Goal: Task Accomplishment & Management: Manage account settings

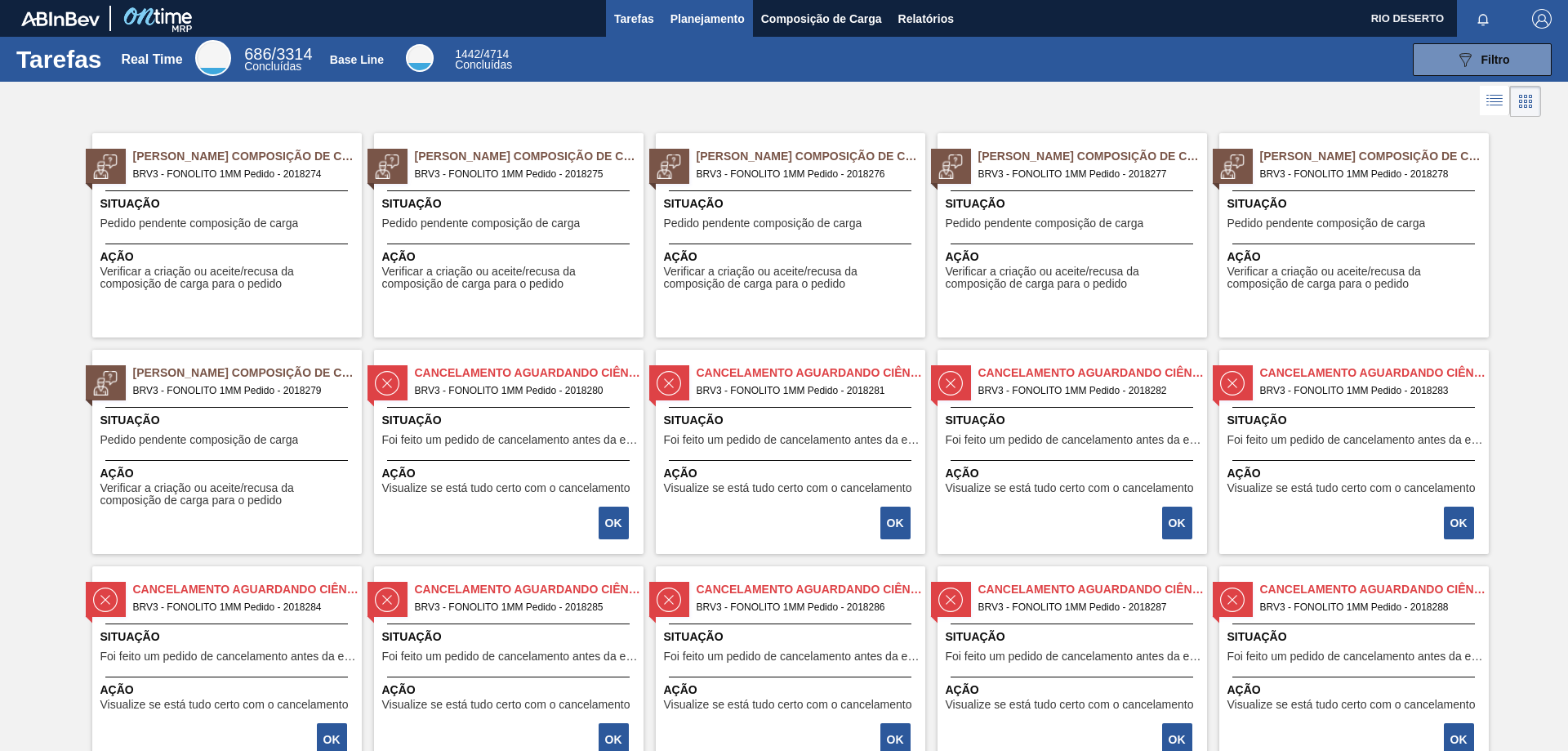
click at [709, 20] on span "Planejamento" at bounding box center [707, 19] width 74 height 20
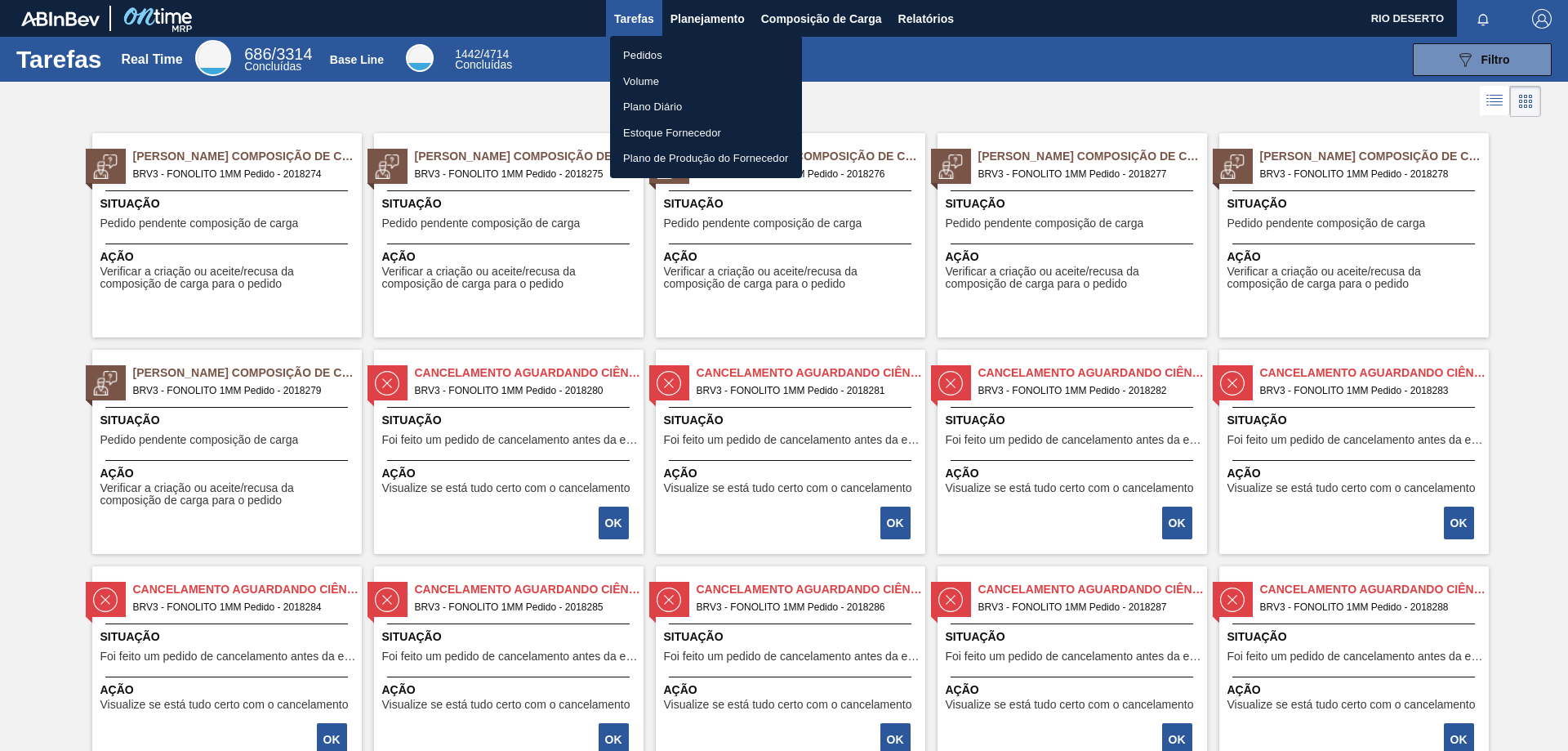
click at [719, 53] on li "Pedidos" at bounding box center [707, 55] width 192 height 26
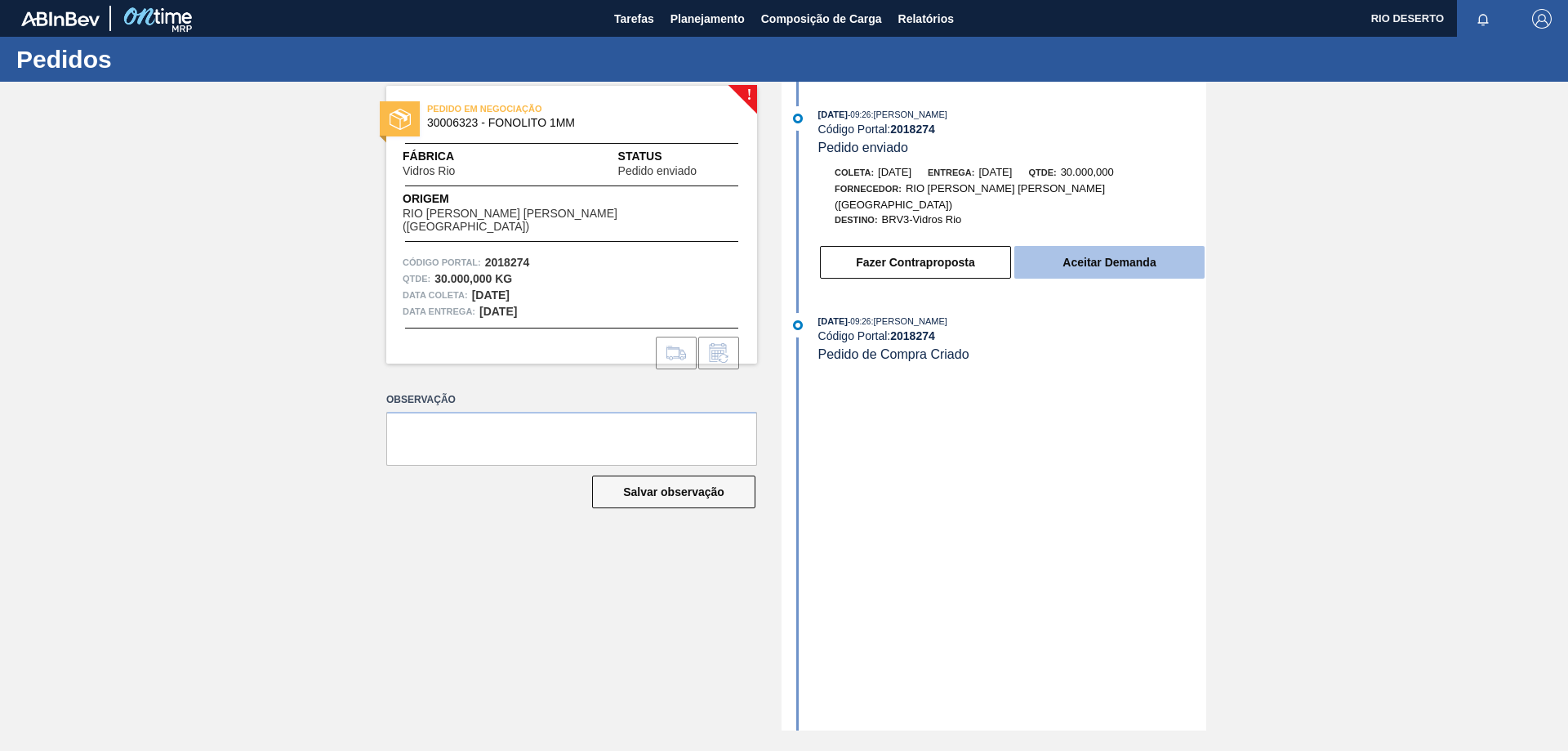
click at [1130, 253] on button "Aceitar Demanda" at bounding box center [1110, 262] width 191 height 32
click at [1096, 246] on button "Aceitar Demanda" at bounding box center [1110, 262] width 191 height 32
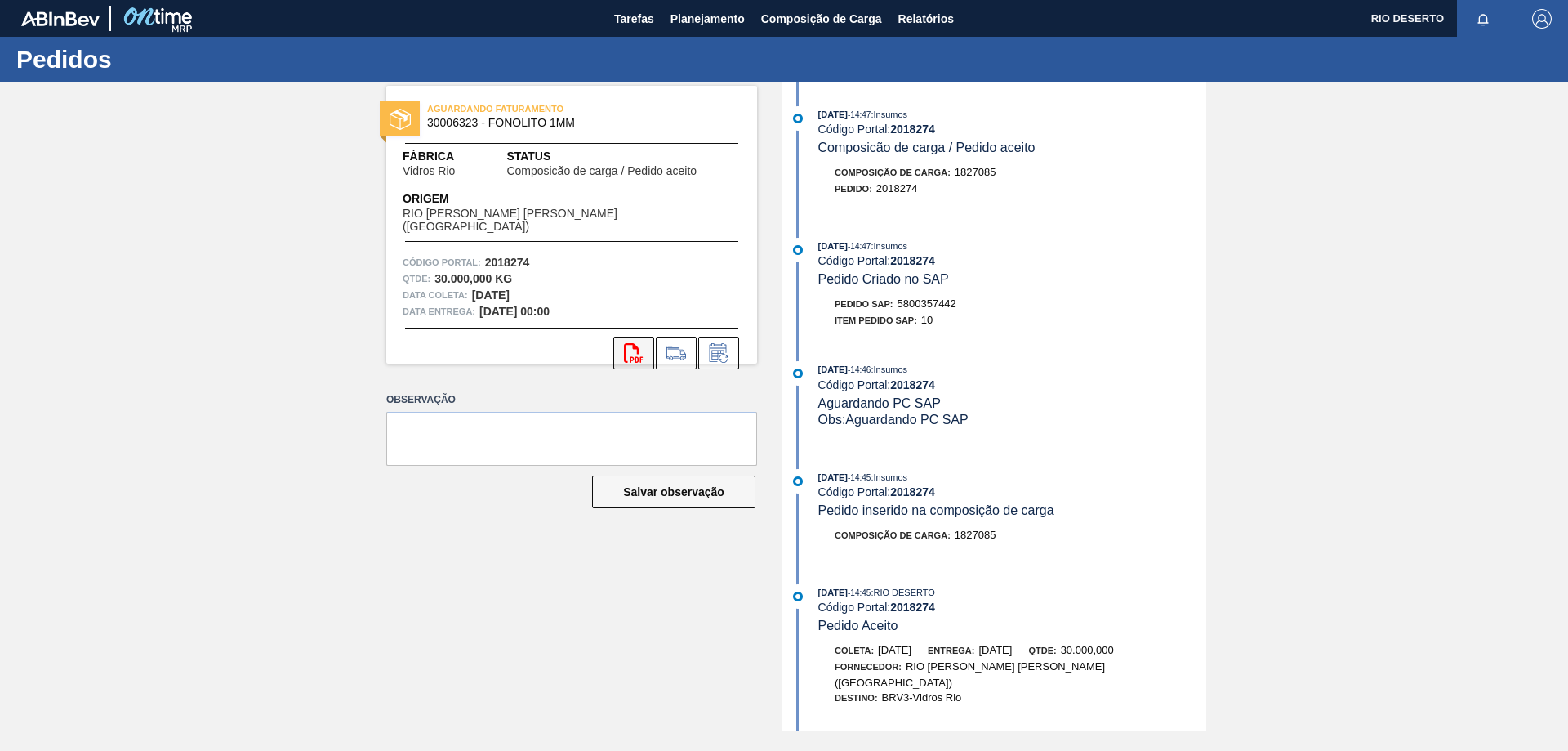
click at [633, 343] on icon "svg{fill:#ff0000}" at bounding box center [633, 353] width 20 height 20
drag, startPoint x: 900, startPoint y: 301, endPoint x: 970, endPoint y: 302, distance: 70.0
click at [970, 302] on div "Pedido SAP: 5800357442" at bounding box center [1012, 303] width 388 height 16
copy span "5800357442"
drag, startPoint x: 901, startPoint y: 303, endPoint x: 975, endPoint y: 303, distance: 74.0
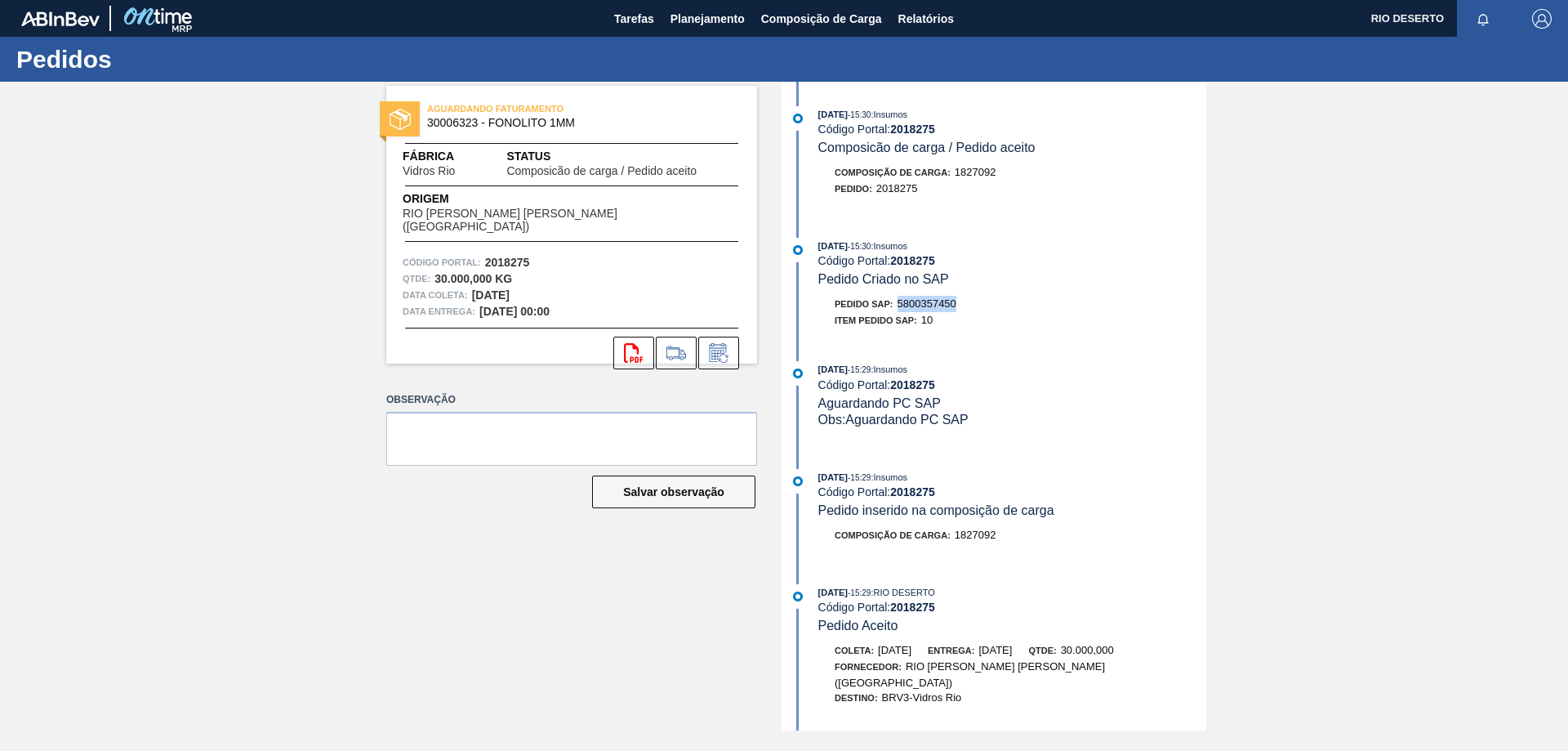
click at [975, 303] on div "Pedido SAP: 5800357450" at bounding box center [1012, 303] width 388 height 16
copy span "5800357450"
click at [627, 343] on icon "svg{fill:#ff0000}" at bounding box center [633, 353] width 20 height 20
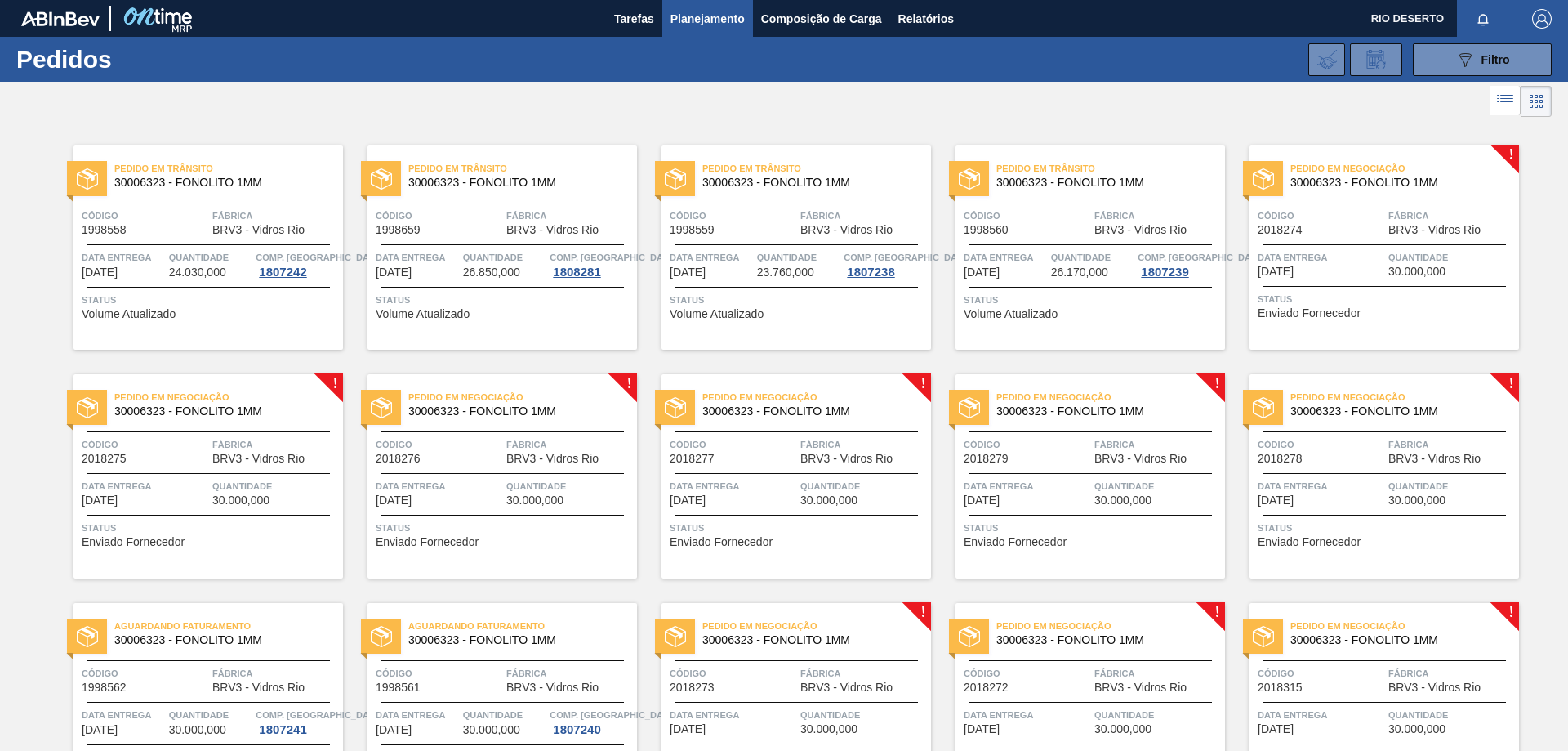
drag, startPoint x: 1038, startPoint y: 502, endPoint x: 1338, endPoint y: 447, distance: 305.0
click at [1338, 447] on span "Código" at bounding box center [1321, 444] width 127 height 16
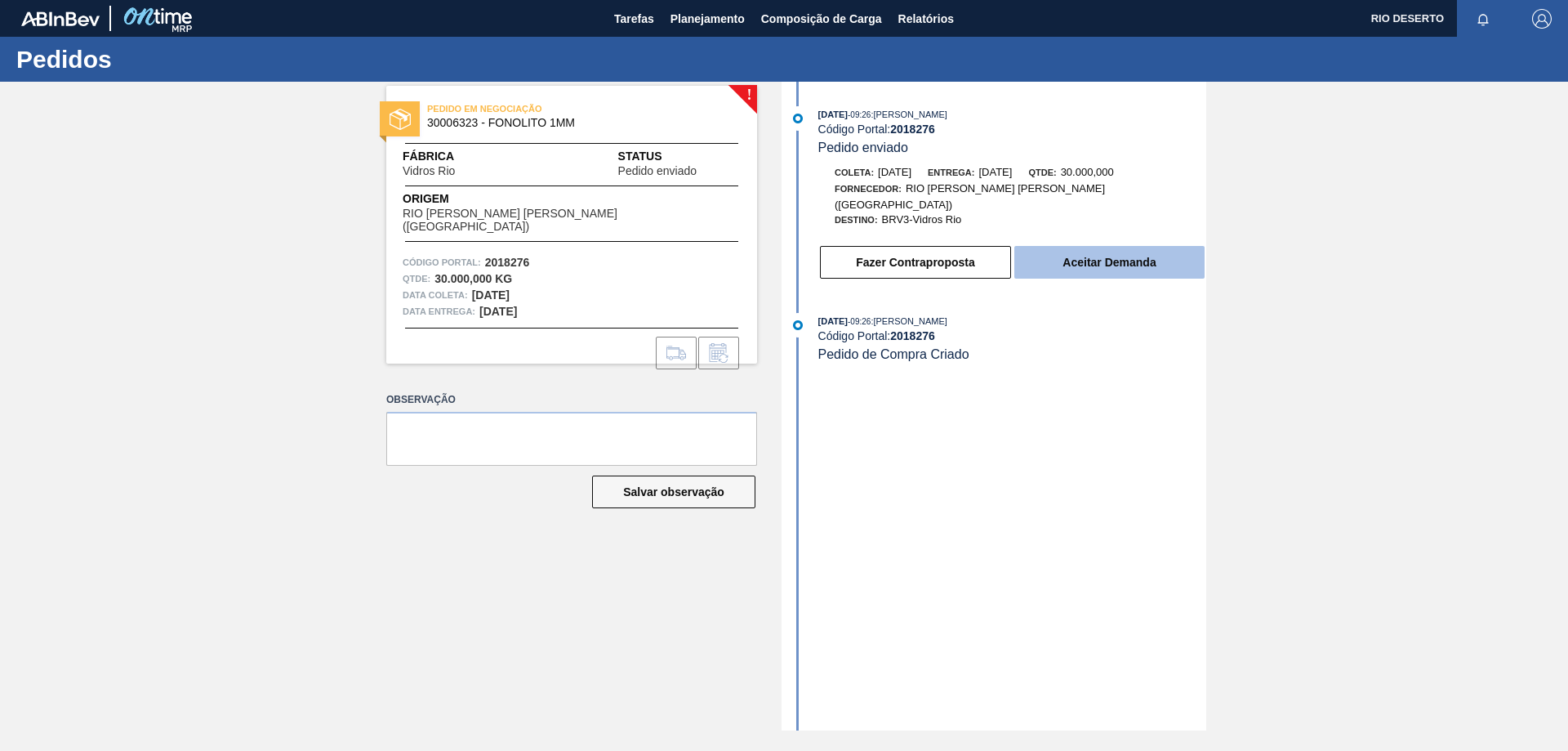
click at [1103, 248] on button "Aceitar Demanda" at bounding box center [1110, 262] width 191 height 32
click at [1056, 246] on button "Aceitar Demanda" at bounding box center [1110, 262] width 191 height 32
click at [1113, 247] on button "Aceitar Demanda" at bounding box center [1110, 262] width 191 height 32
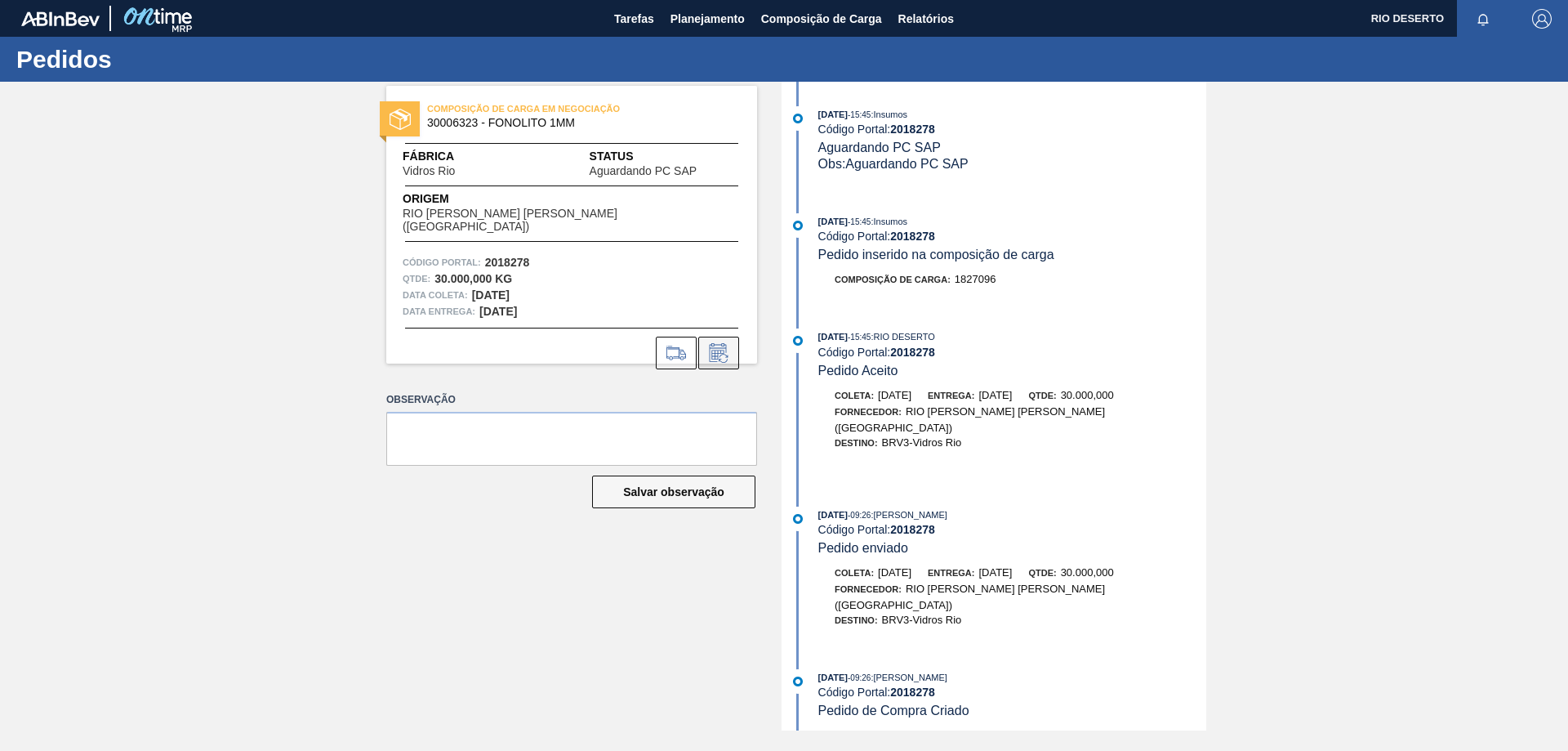
click at [718, 347] on icon at bounding box center [718, 353] width 26 height 20
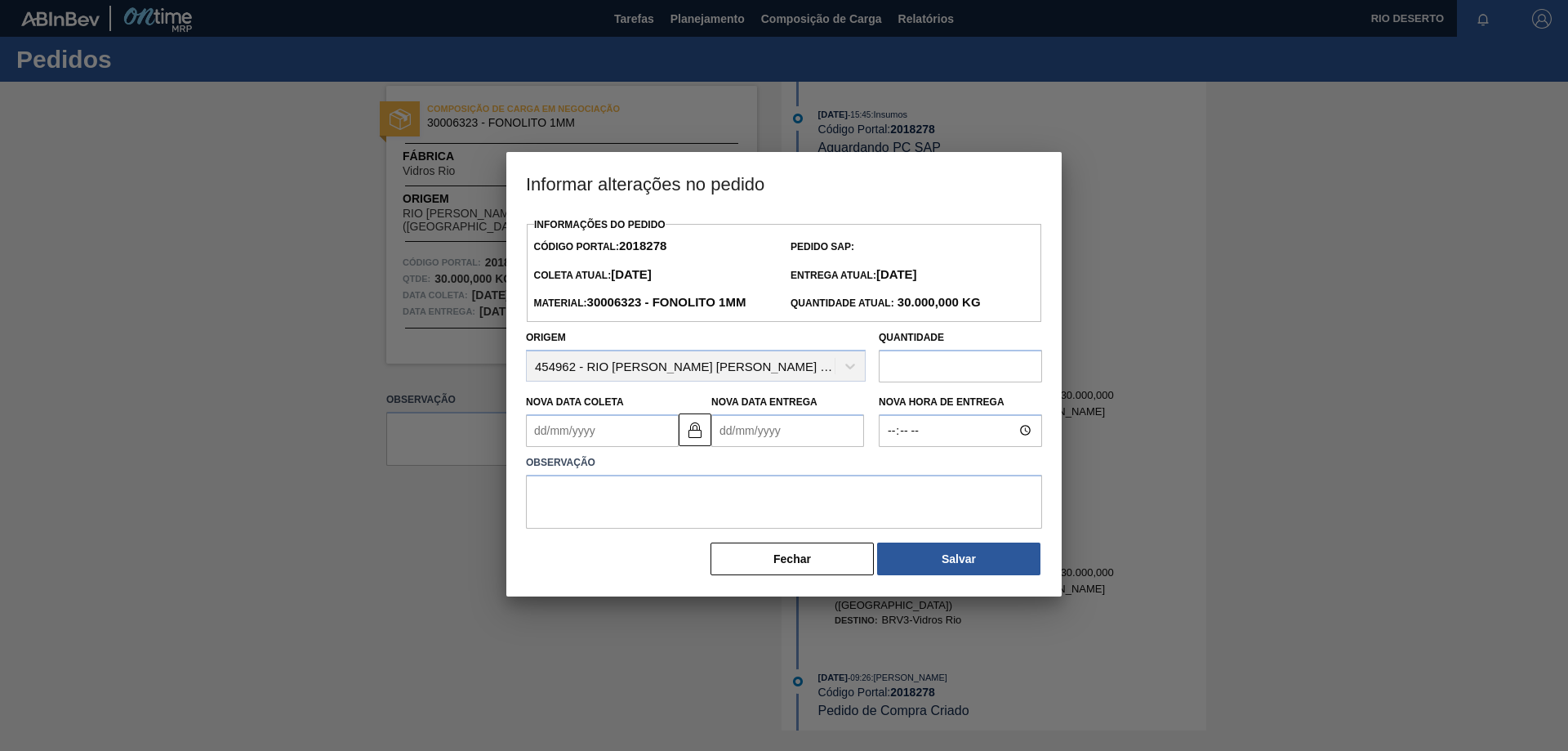
click at [660, 434] on Coleta2018278 "Nova Data Coleta" at bounding box center [602, 431] width 152 height 32
click at [703, 427] on img at bounding box center [695, 429] width 20 height 20
click at [539, 430] on Coleta2018278 "Nova Data Coleta" at bounding box center [602, 431] width 152 height 32
type Coleta2018278 "010920"
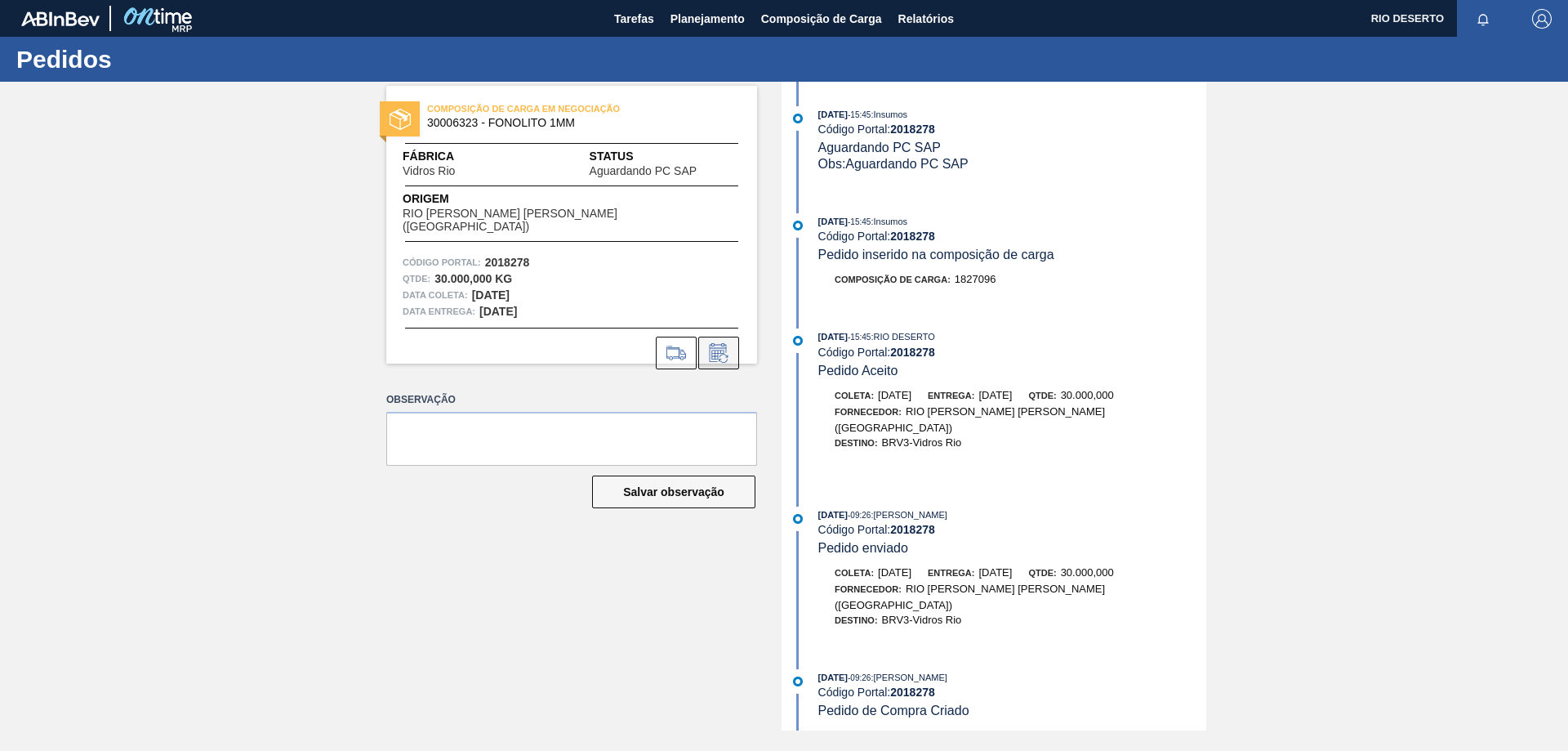
click at [713, 343] on icon at bounding box center [718, 353] width 26 height 20
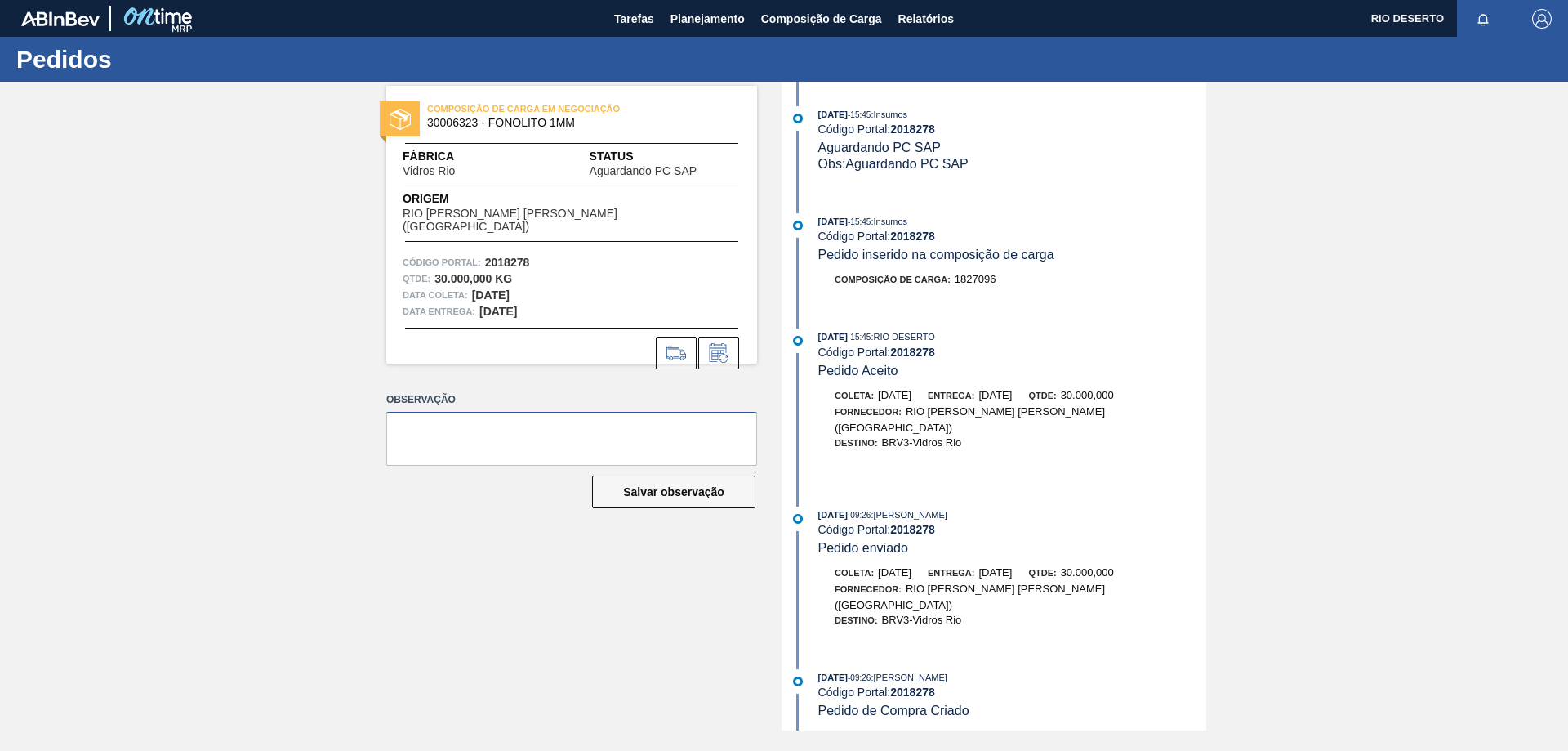
click at [596, 452] on textarea at bounding box center [572, 439] width 371 height 54
click at [741, 343] on div at bounding box center [572, 353] width 371 height 32
click at [729, 343] on icon at bounding box center [718, 353] width 26 height 20
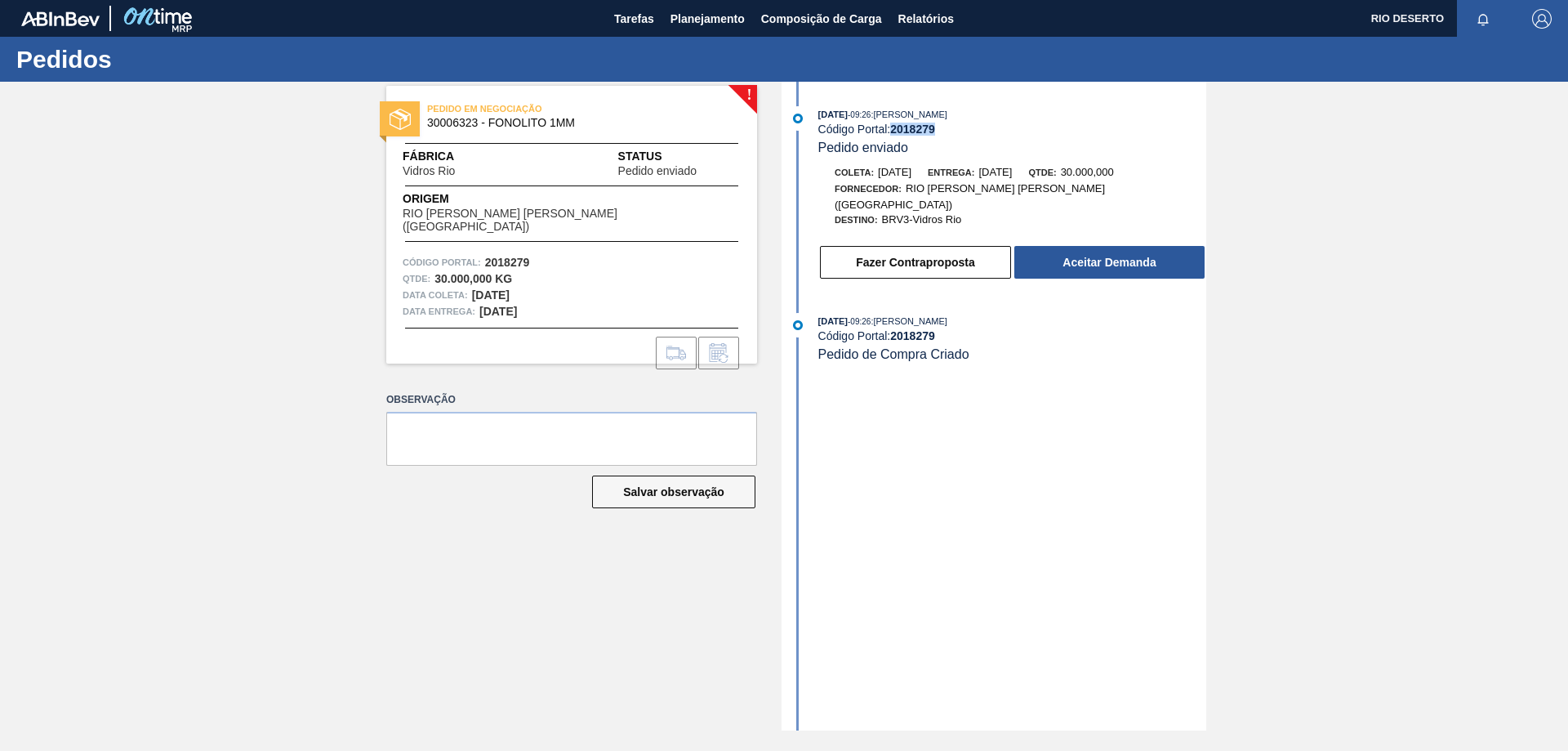
drag, startPoint x: 936, startPoint y: 123, endPoint x: 896, endPoint y: 128, distance: 40.3
click at [896, 128] on strong "2018279" at bounding box center [913, 129] width 45 height 13
copy strong "2018279"
click at [1084, 246] on button "Aceitar Demanda" at bounding box center [1110, 262] width 191 height 32
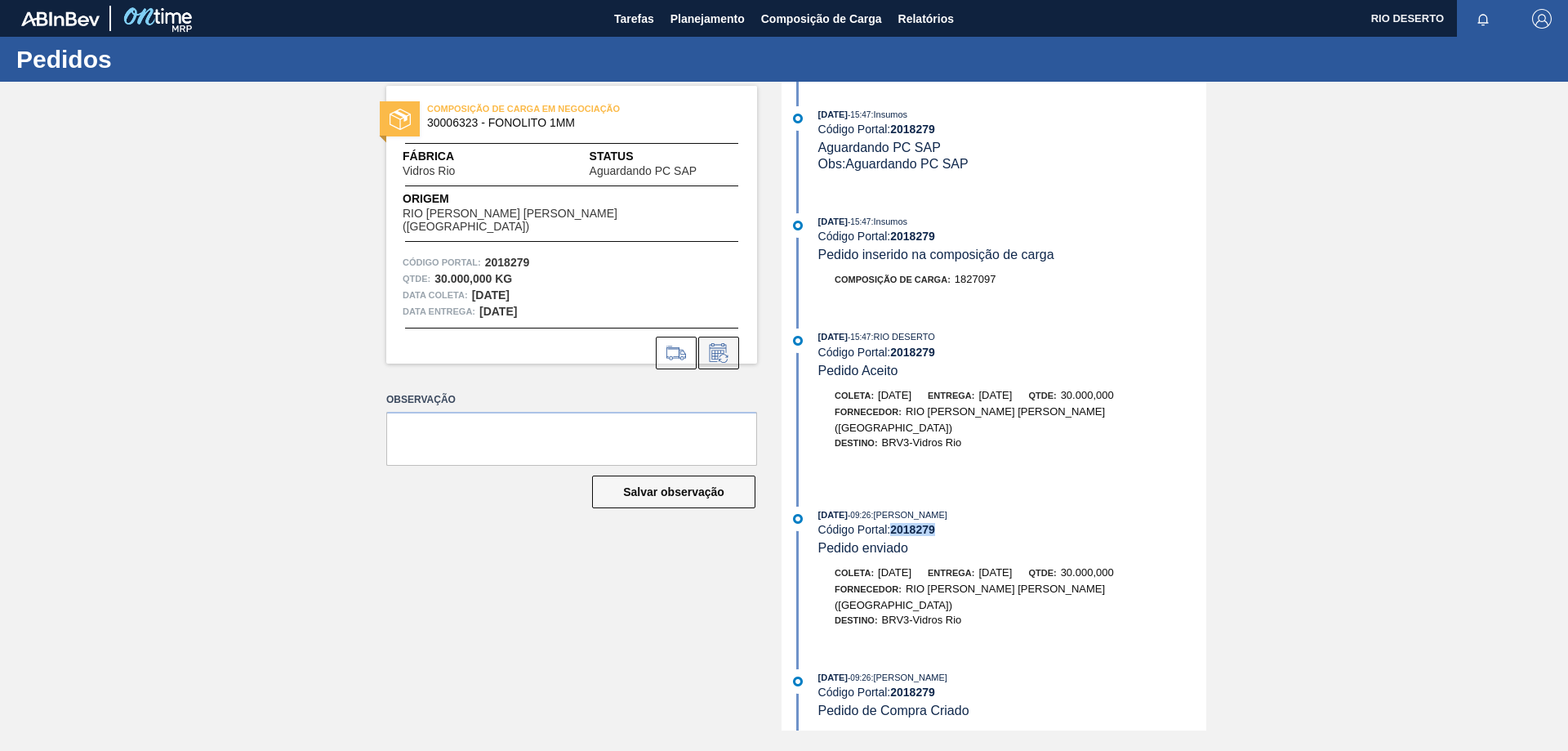
click at [722, 343] on icon at bounding box center [718, 353] width 17 height 19
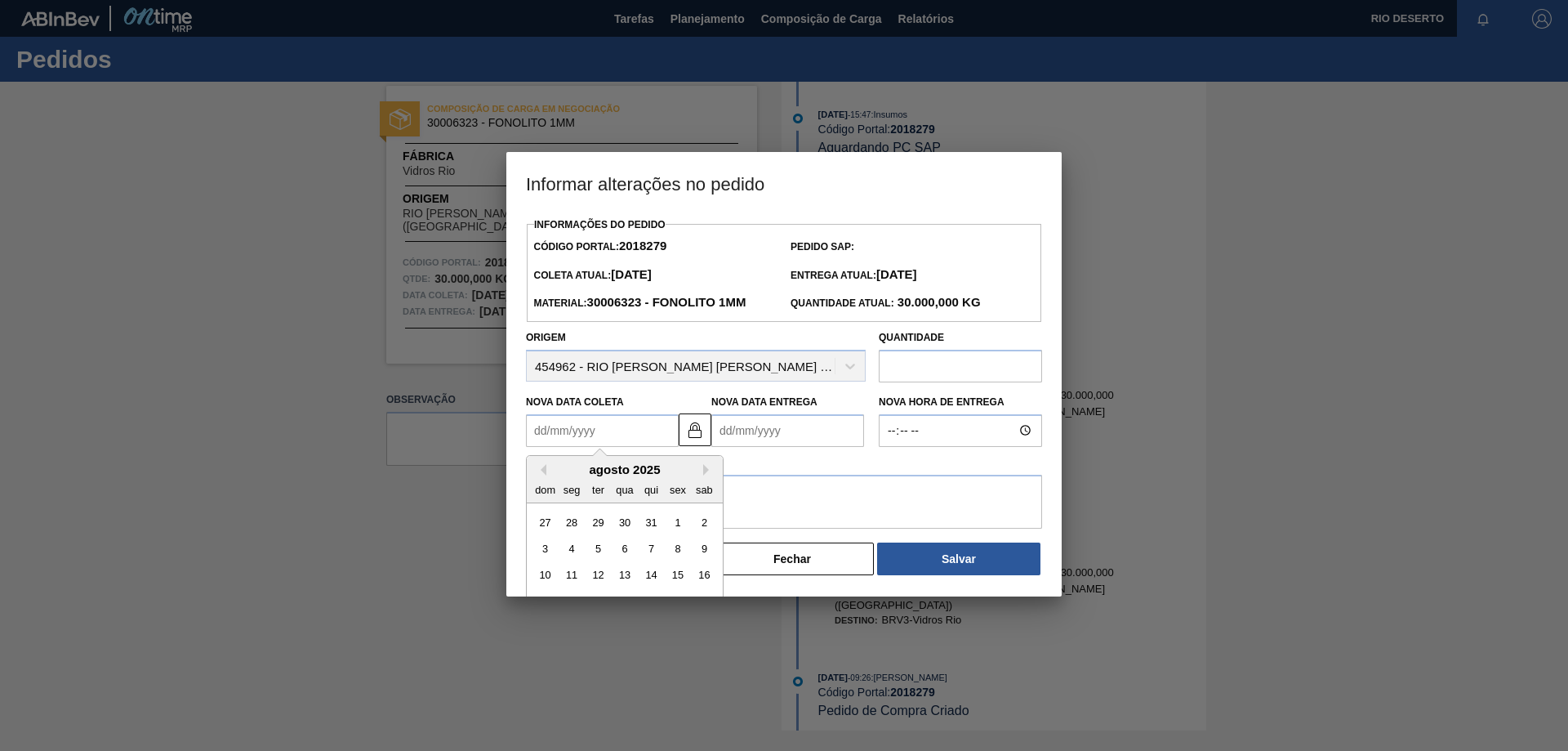
click at [639, 437] on Coleta2018279 "Nova Data Coleta" at bounding box center [602, 431] width 152 height 32
type Coleta2018279 "0"
type Entrega2018279 "03/01/2000"
type Coleta2018279 "01"
type Entrega2018279 "03/08/2025"
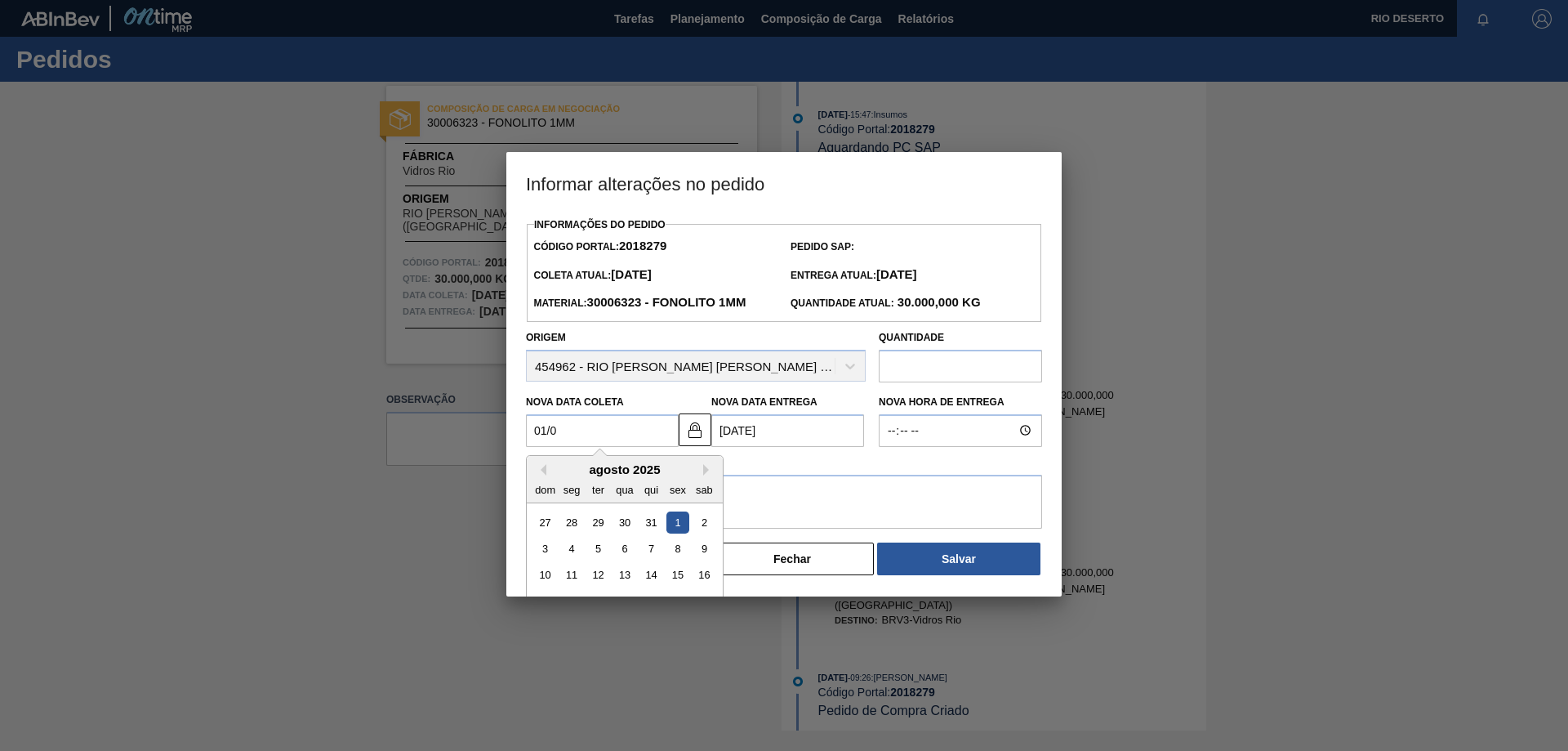
type Coleta2018279 "01/09"
type Entrega2018279 "03/09/2025"
type Coleta2018279 "01/09/2"
type Entrega2018279 "11/01/2002"
type Coleta2018279 "01/09/20"
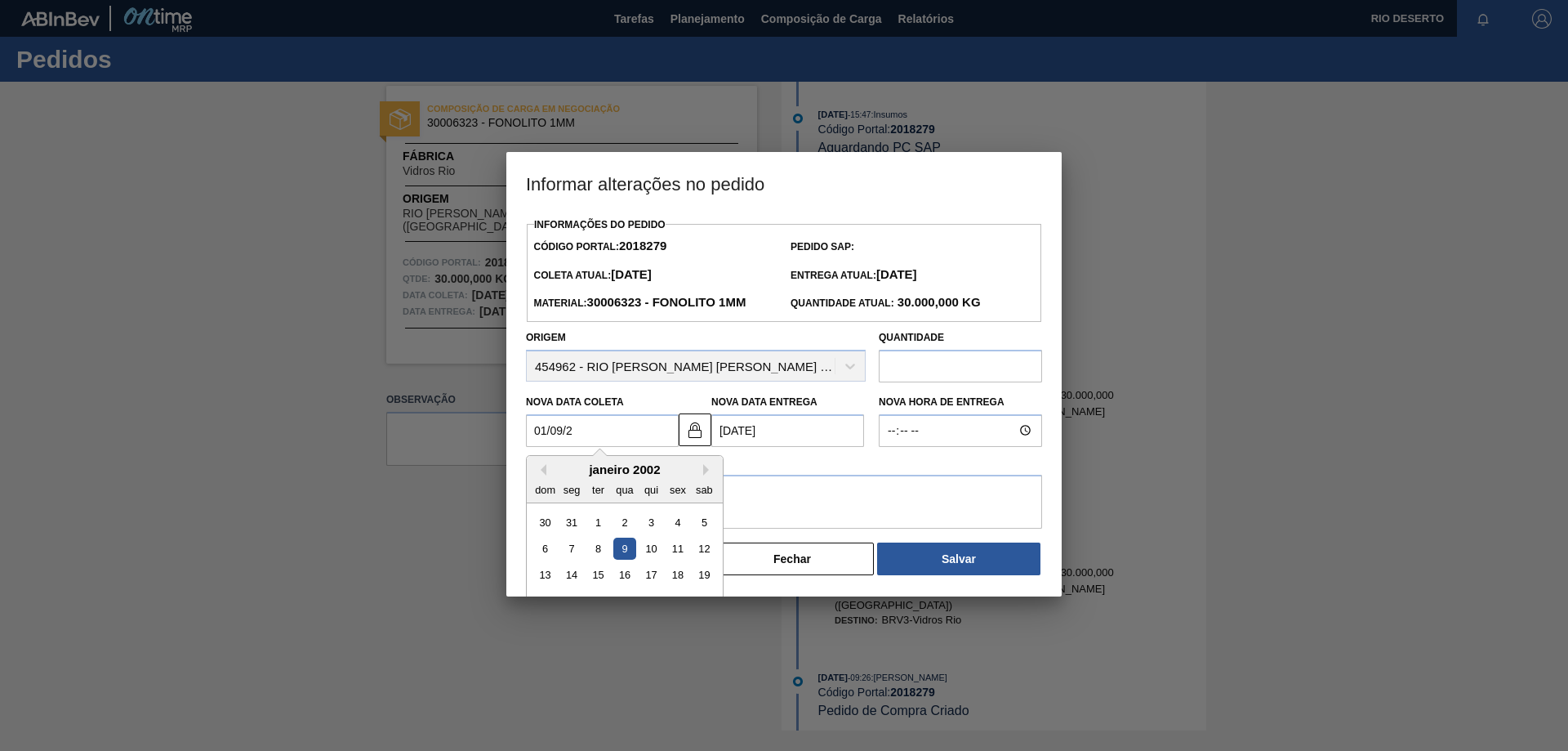
type Entrega2018279 "03/09/2020"
type Coleta2018279 "01/09/2025"
type Entrega2018279 "03/09/2025"
type Coleta2018279 "01/09/2025"
click at [794, 496] on textarea at bounding box center [784, 502] width 516 height 54
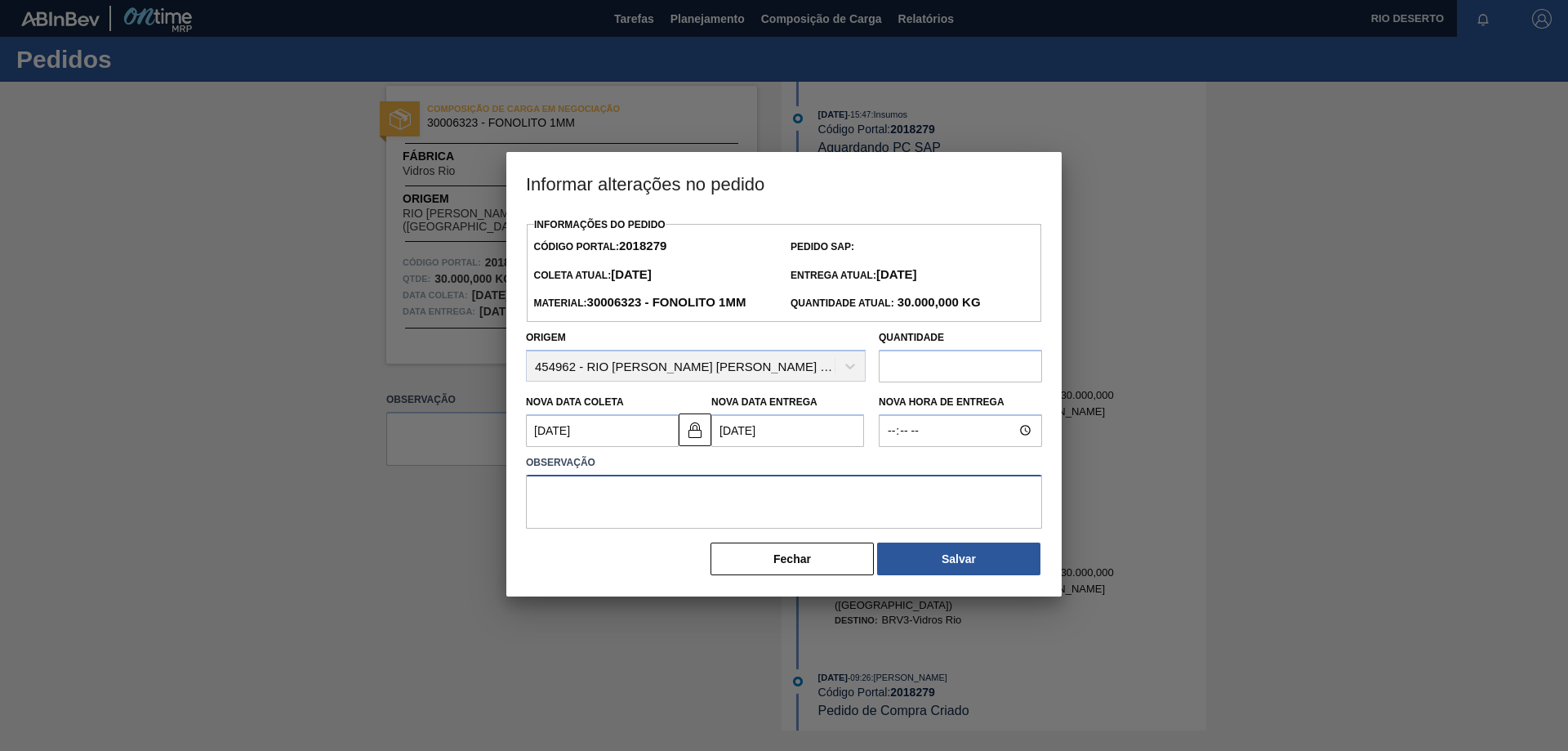
paste textarea "PARA COMPOR CARGA COM PEDIDO: 2018279"
drag, startPoint x: 746, startPoint y: 498, endPoint x: 804, endPoint y: 498, distance: 58.0
click at [804, 498] on textarea "PARA COMPOR CARGA COM PEDIDO: 2018279" at bounding box center [784, 502] width 516 height 54
paste textarea "8"
type textarea "PARA COMPOR CARGA COM PEDIDO: 2018278"
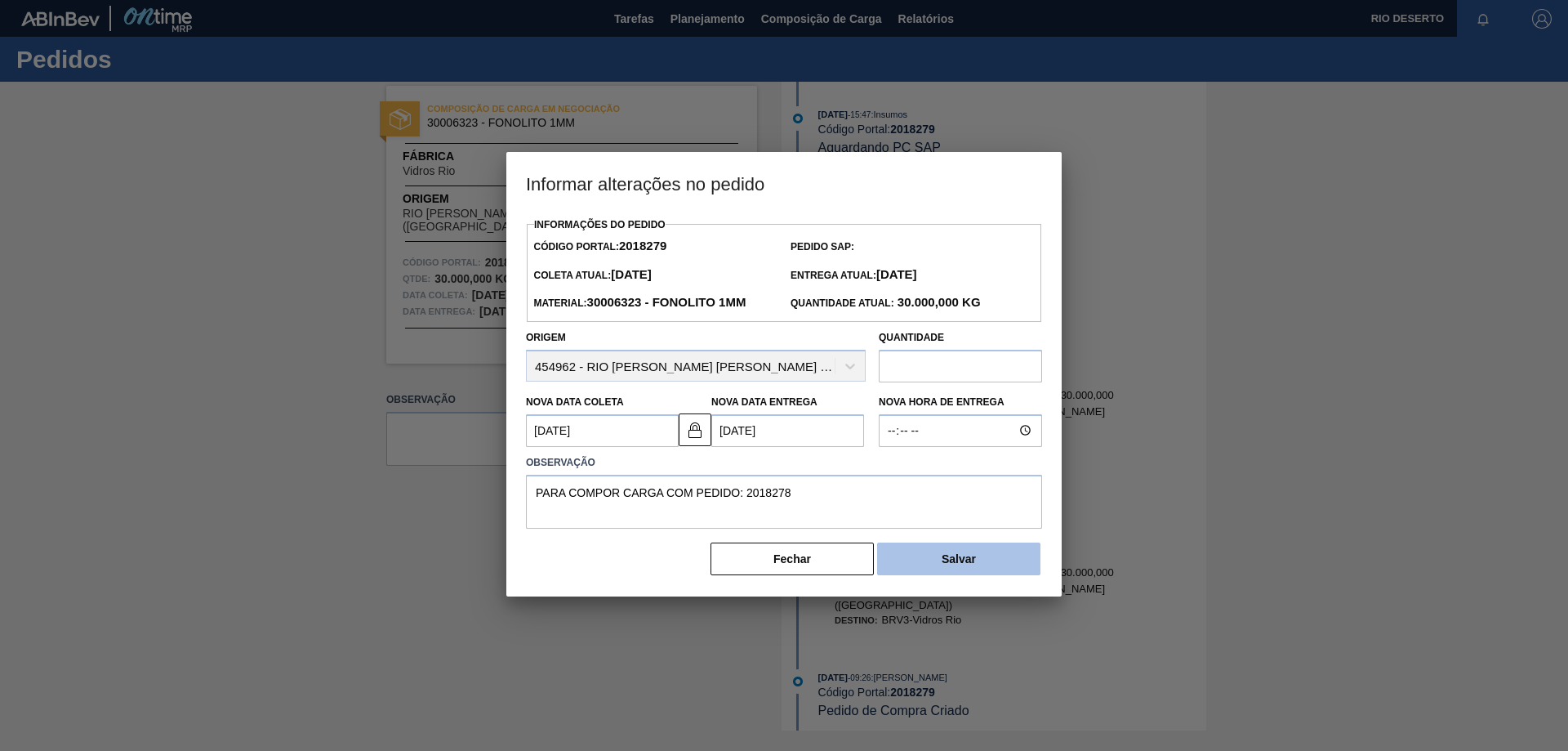
click at [954, 556] on button "Salvar" at bounding box center [959, 559] width 163 height 32
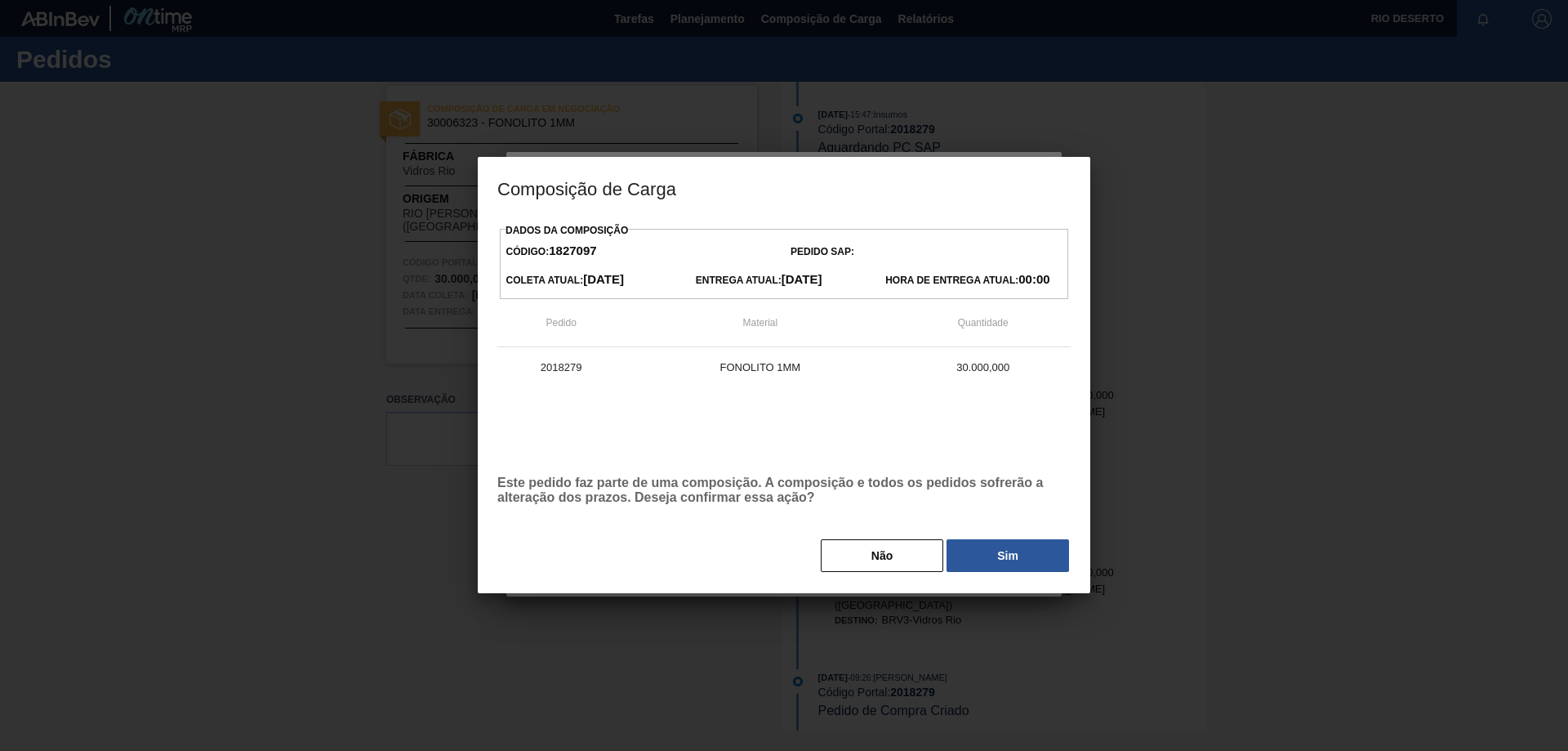
click at [971, 559] on button "Sim" at bounding box center [1008, 555] width 123 height 32
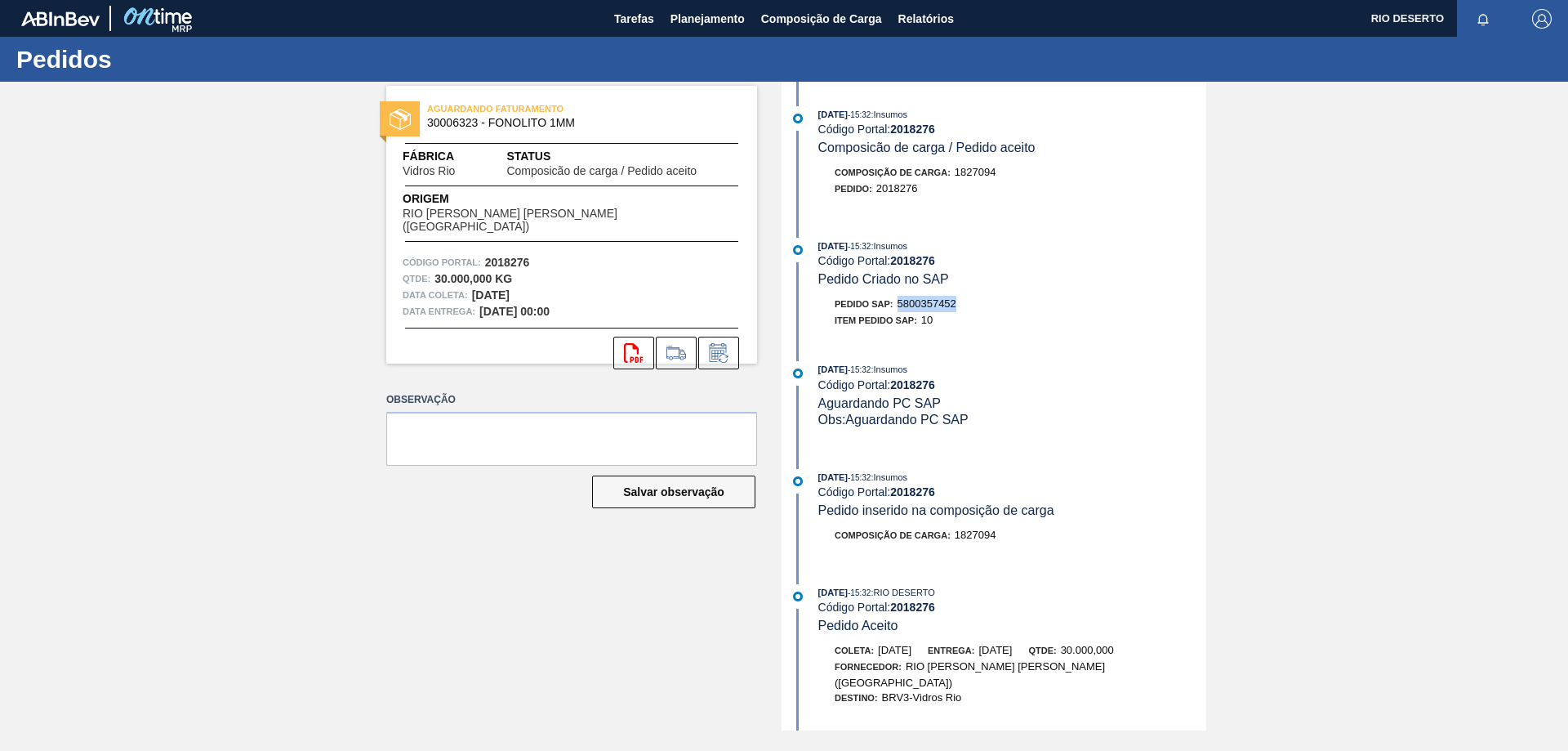
drag, startPoint x: 901, startPoint y: 304, endPoint x: 970, endPoint y: 304, distance: 69.0
click at [970, 304] on div "Pedido SAP: 5800357452" at bounding box center [1012, 303] width 388 height 16
copy span "5800357452"
click at [634, 343] on icon "svg{fill:#ff0000}" at bounding box center [633, 353] width 20 height 20
drag, startPoint x: 900, startPoint y: 302, endPoint x: 976, endPoint y: 302, distance: 76.0
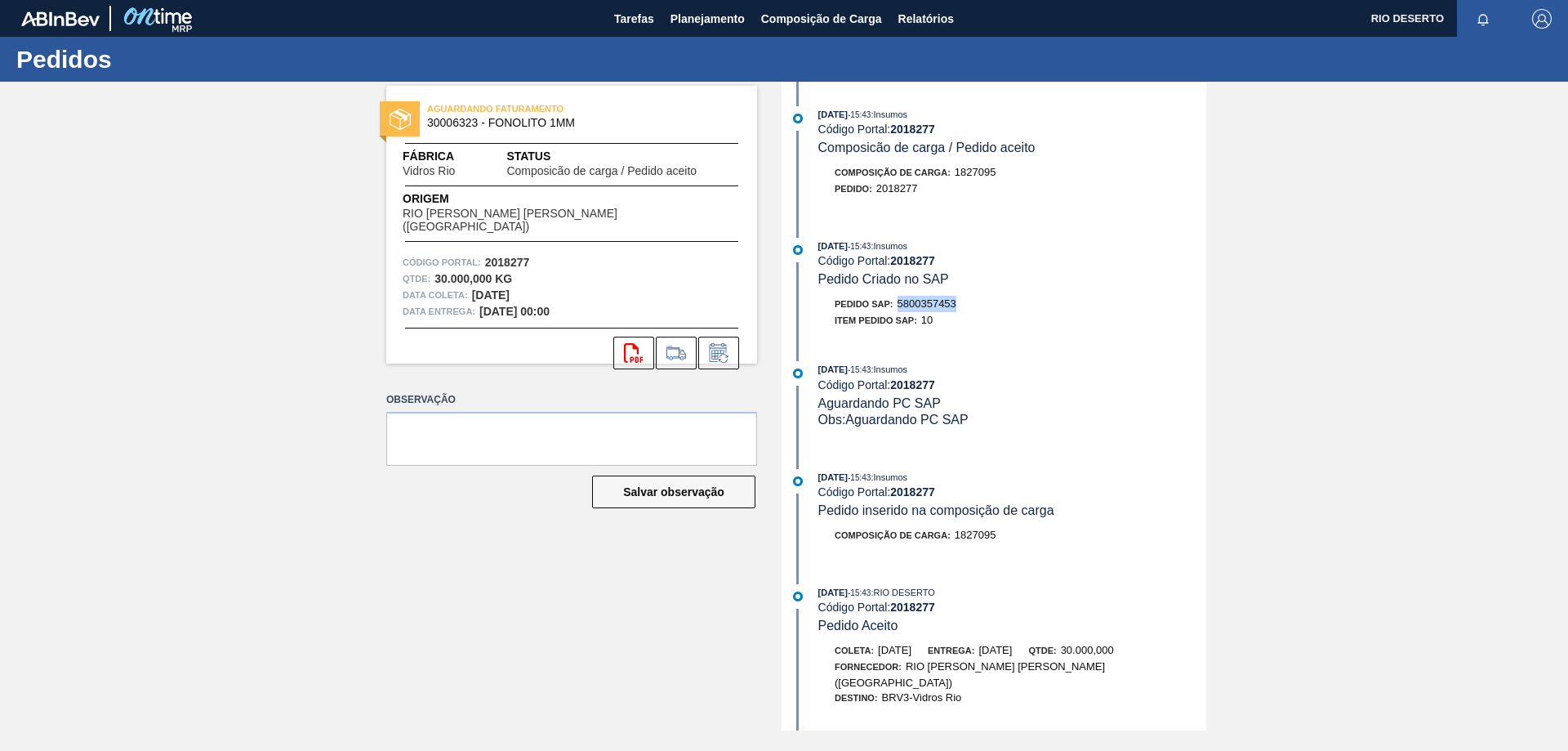
click at [976, 302] on div "Pedido SAP: 5800357453" at bounding box center [1012, 303] width 388 height 16
copy span "5800357453"
click at [623, 345] on button "svg{fill:#ff0000}" at bounding box center [634, 353] width 41 height 32
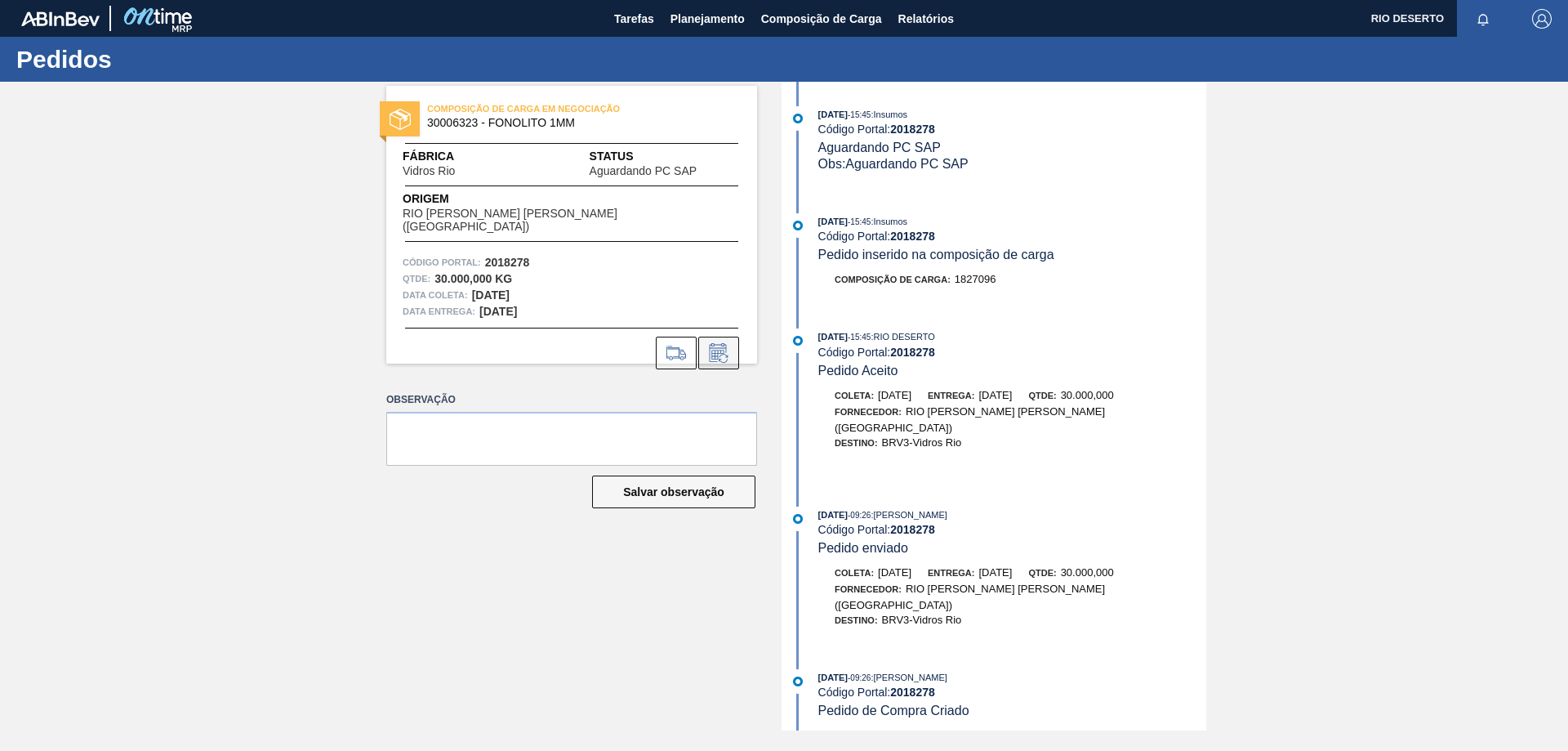
click at [712, 343] on icon at bounding box center [718, 353] width 26 height 20
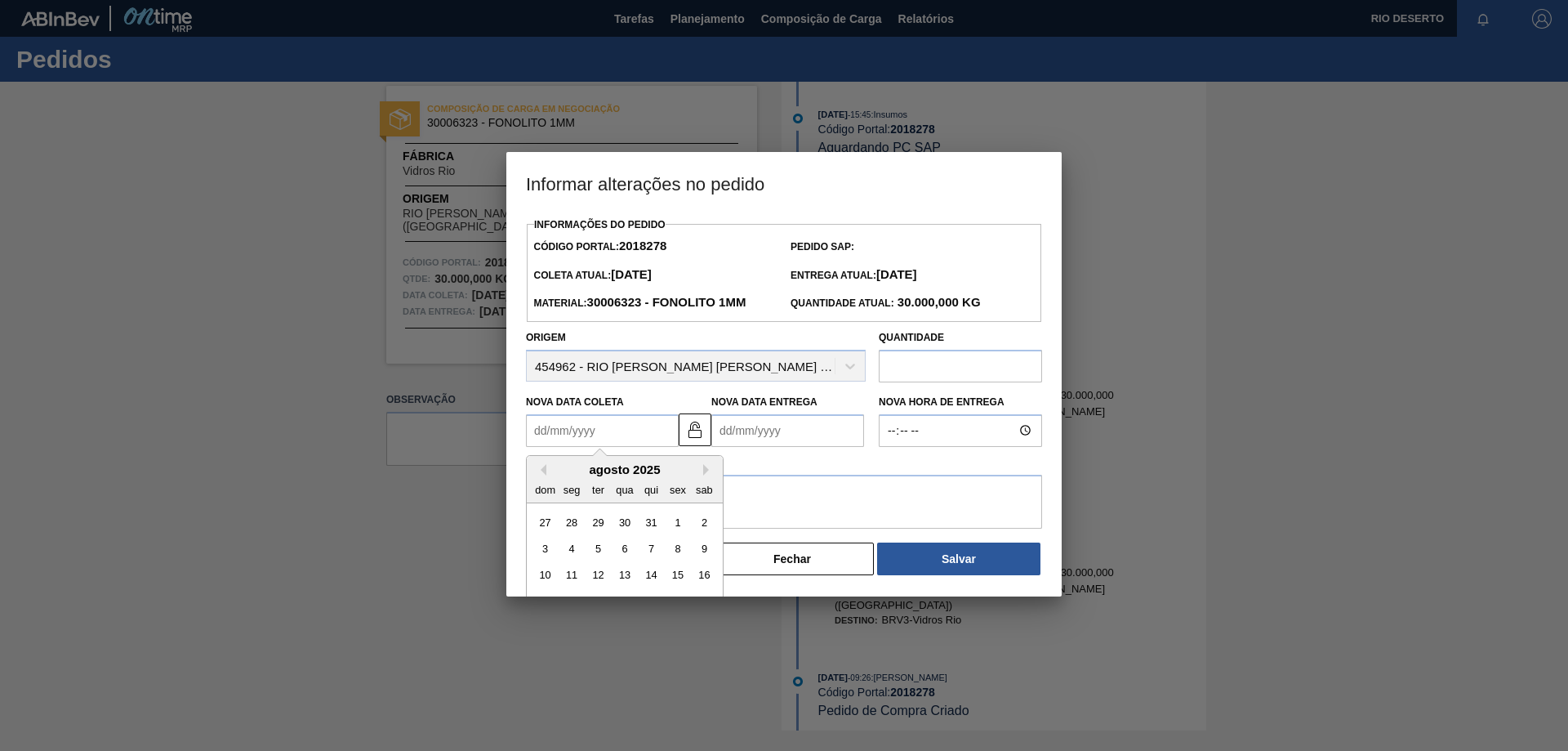
click at [616, 431] on Coleta2018278 "Nova Data Coleta" at bounding box center [602, 431] width 152 height 32
type Coleta2018278 "[DATE]"
click at [721, 434] on Entrega2018278 "Nova Data Entrega" at bounding box center [787, 431] width 152 height 32
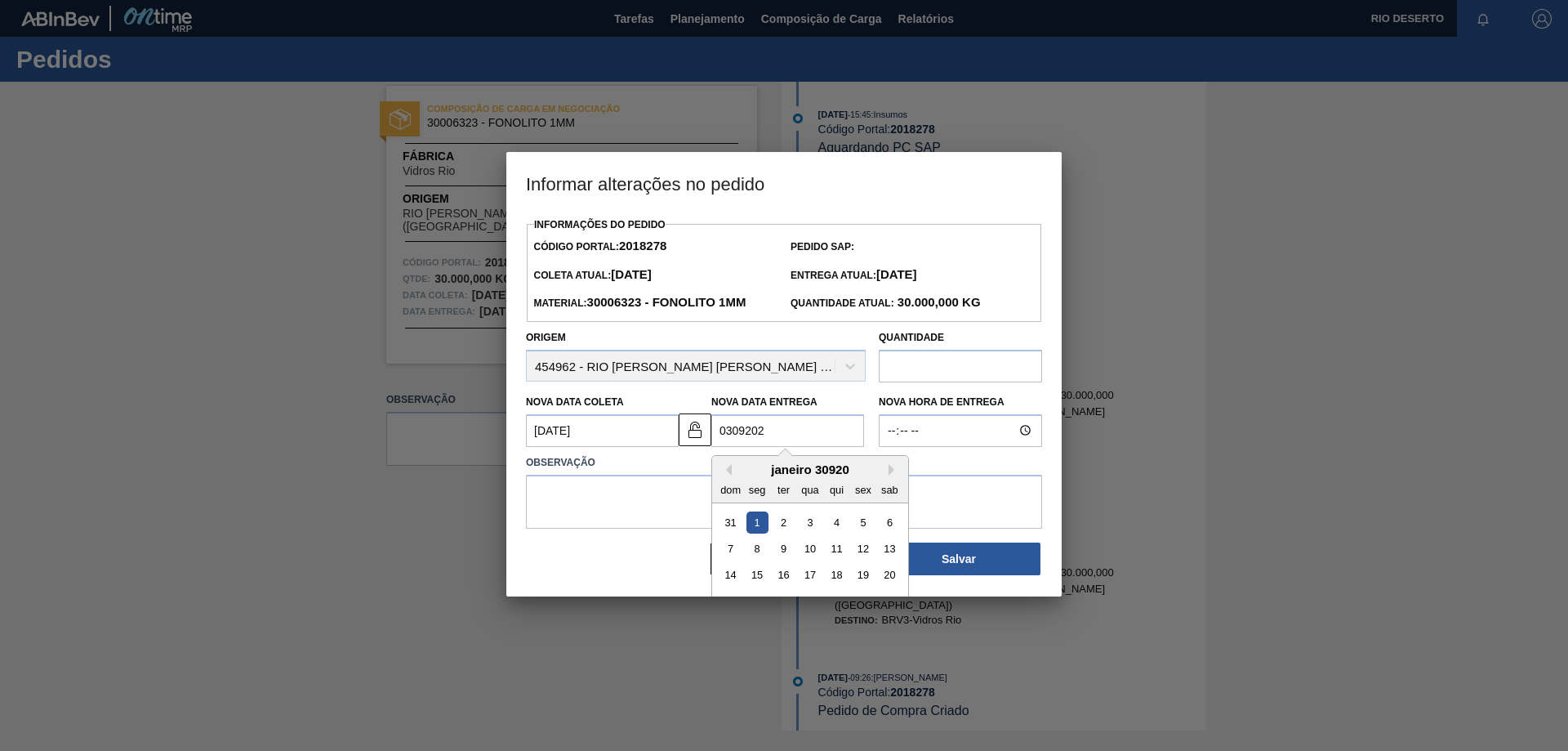
type Entrega2018278 "03092025"
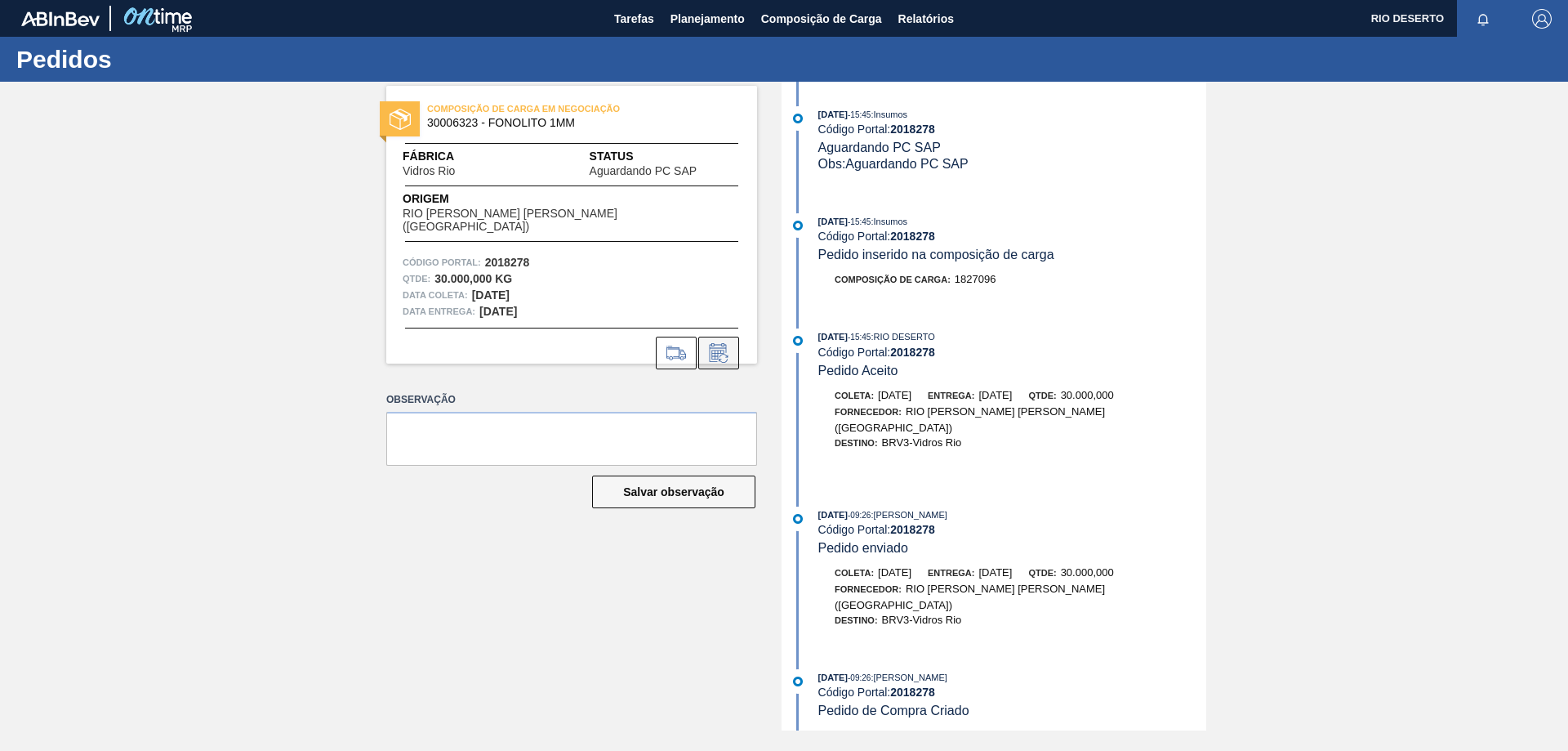
click at [725, 343] on icon at bounding box center [718, 353] width 26 height 20
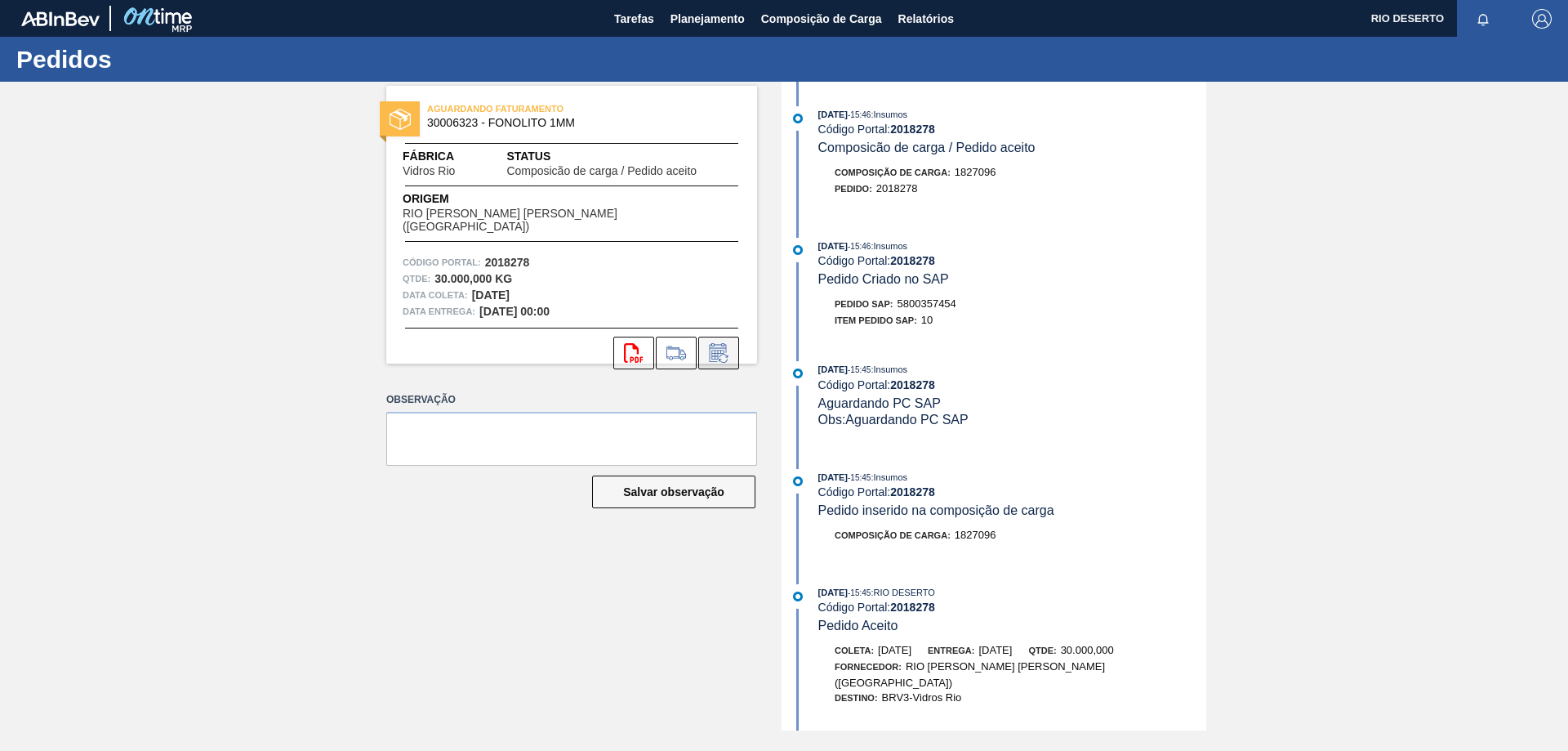
click at [708, 346] on icon at bounding box center [718, 353] width 26 height 20
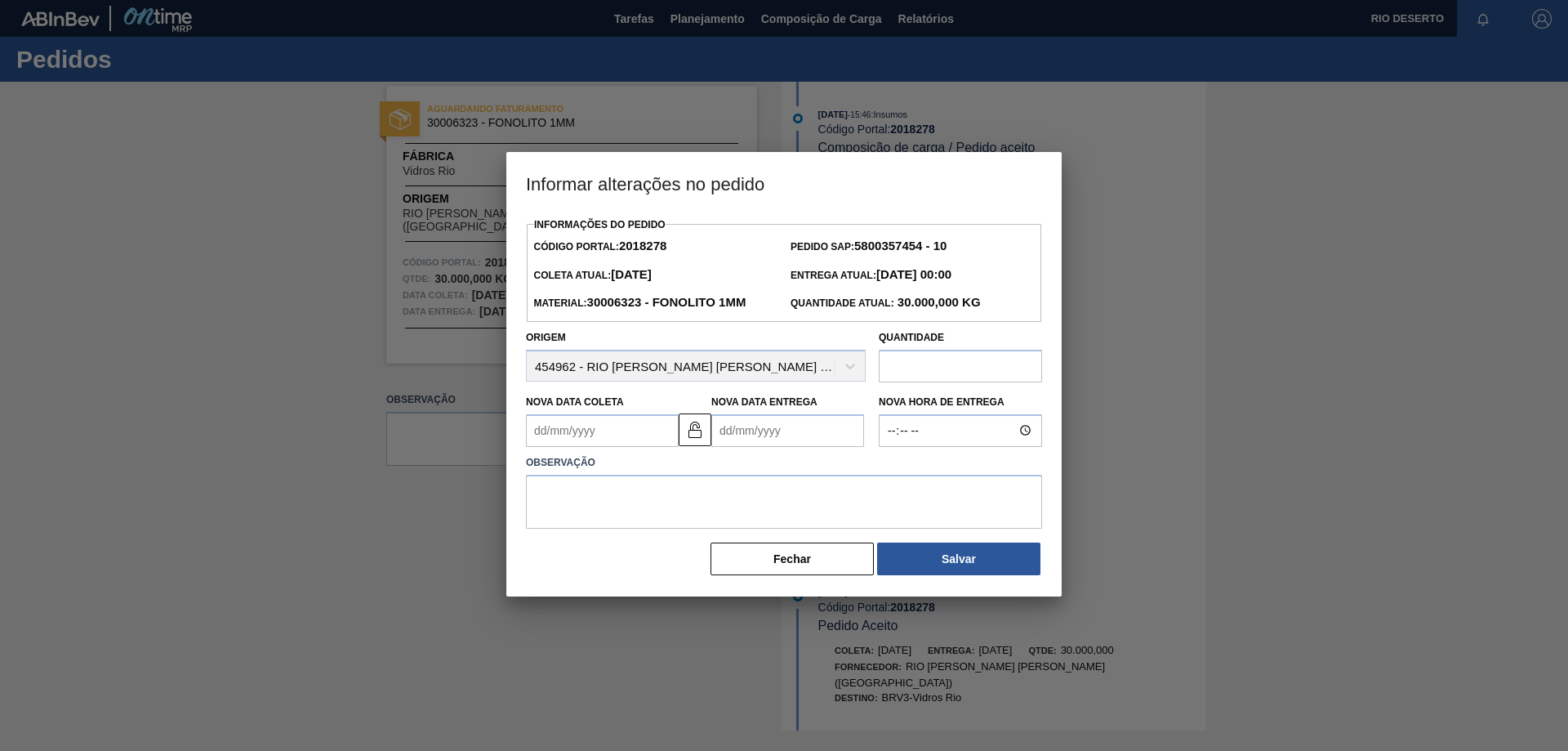
click at [617, 431] on Coleta2018278 "Nova Data Coleta" at bounding box center [602, 431] width 152 height 32
type Coleta2018278 "01/09/2025"
click at [754, 433] on Entrega2018278 "Nova Data Entrega" at bounding box center [787, 431] width 152 height 32
type Entrega2018278 "03092025"
click at [697, 433] on img at bounding box center [695, 429] width 20 height 20
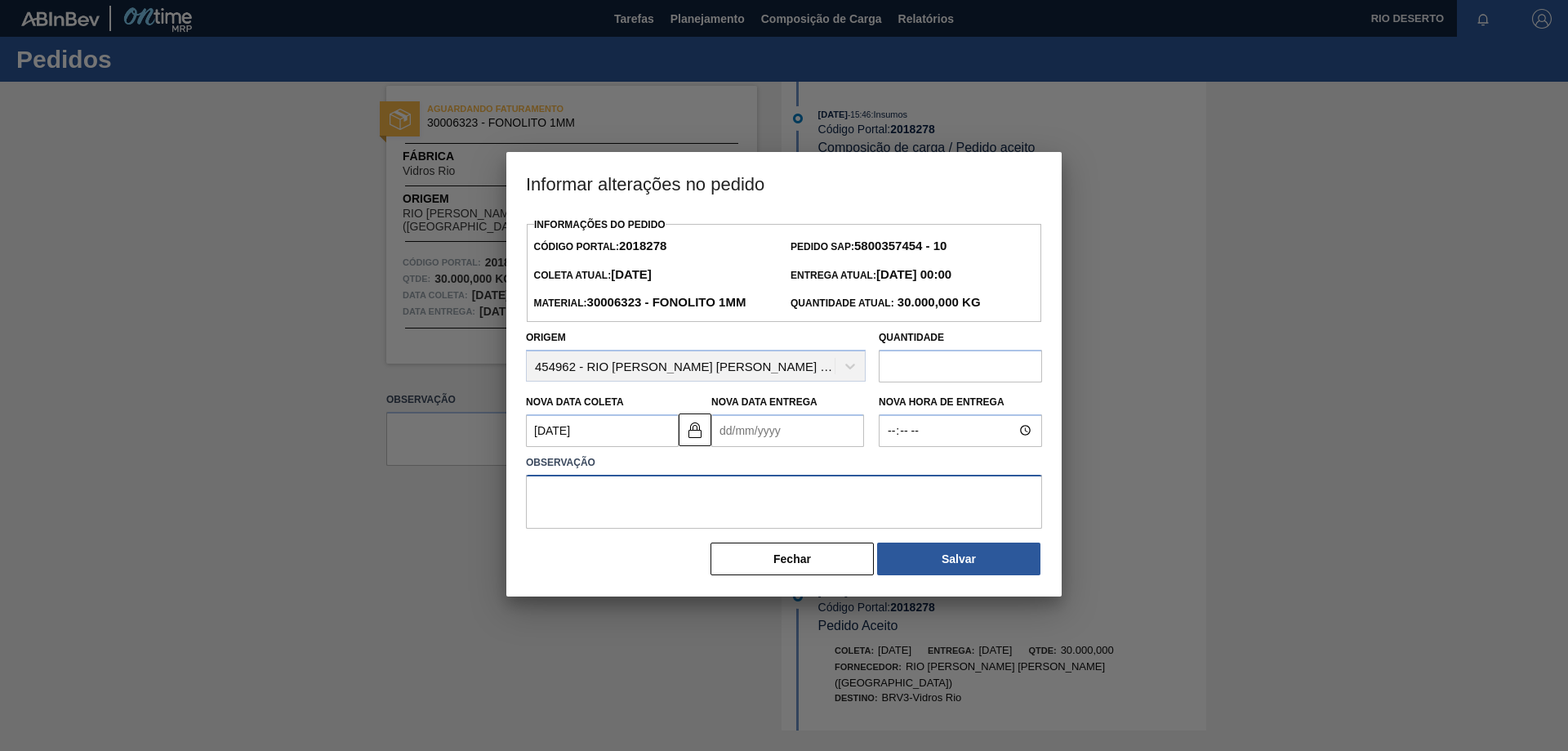
click at [729, 494] on textarea at bounding box center [784, 502] width 516 height 54
type textarea "p"
type textarea "PARA COMPOR CARGA COM PEDIDO:"
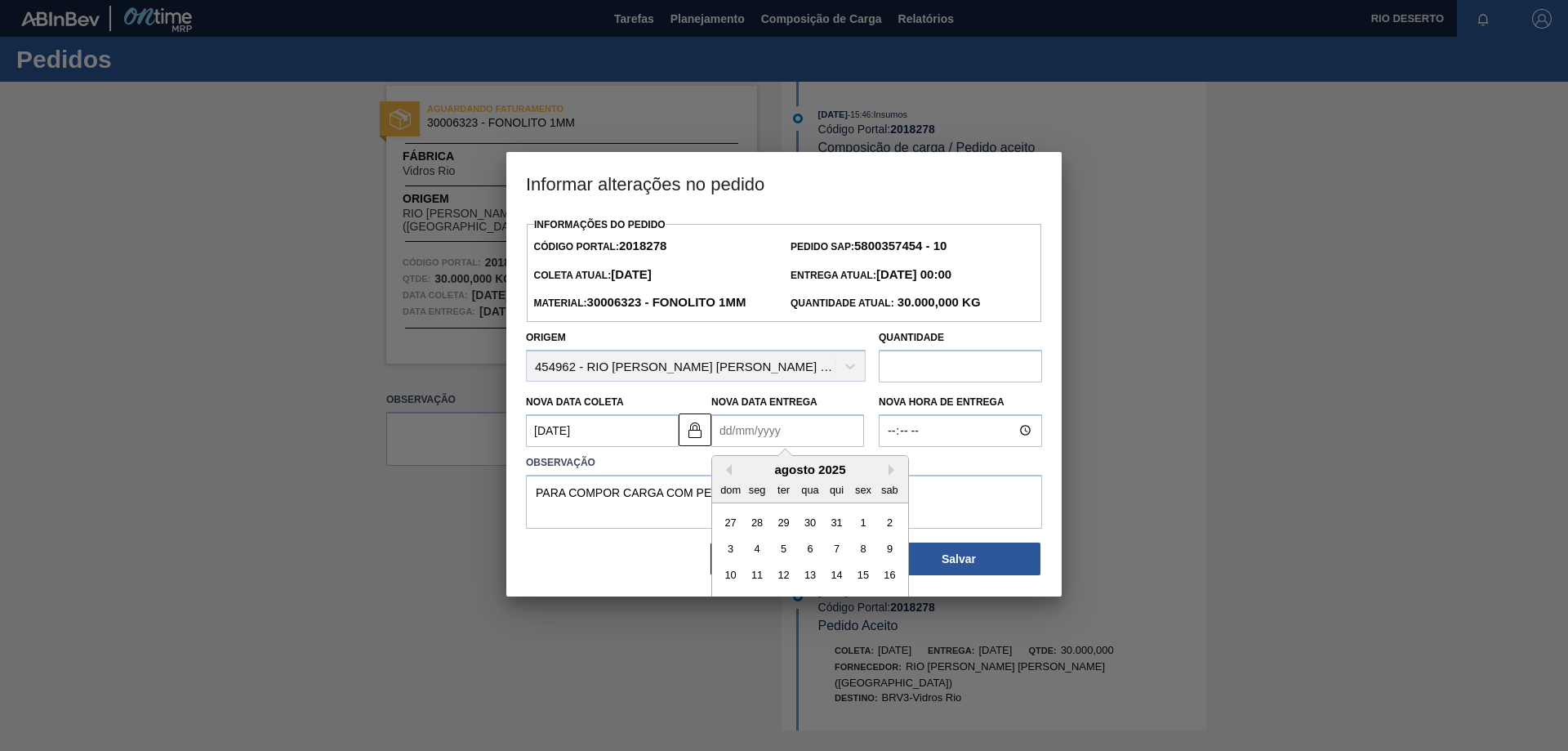
click at [758, 440] on Entrega2018278 "Nova Data Entrega" at bounding box center [787, 431] width 152 height 32
click at [718, 433] on Entrega2018278 "Nova Data Entrega" at bounding box center [787, 431] width 152 height 32
type Coleta2018278 "30/12/1999"
type Entrega2018278 "0"
type Coleta2018278 "01/08/2025"
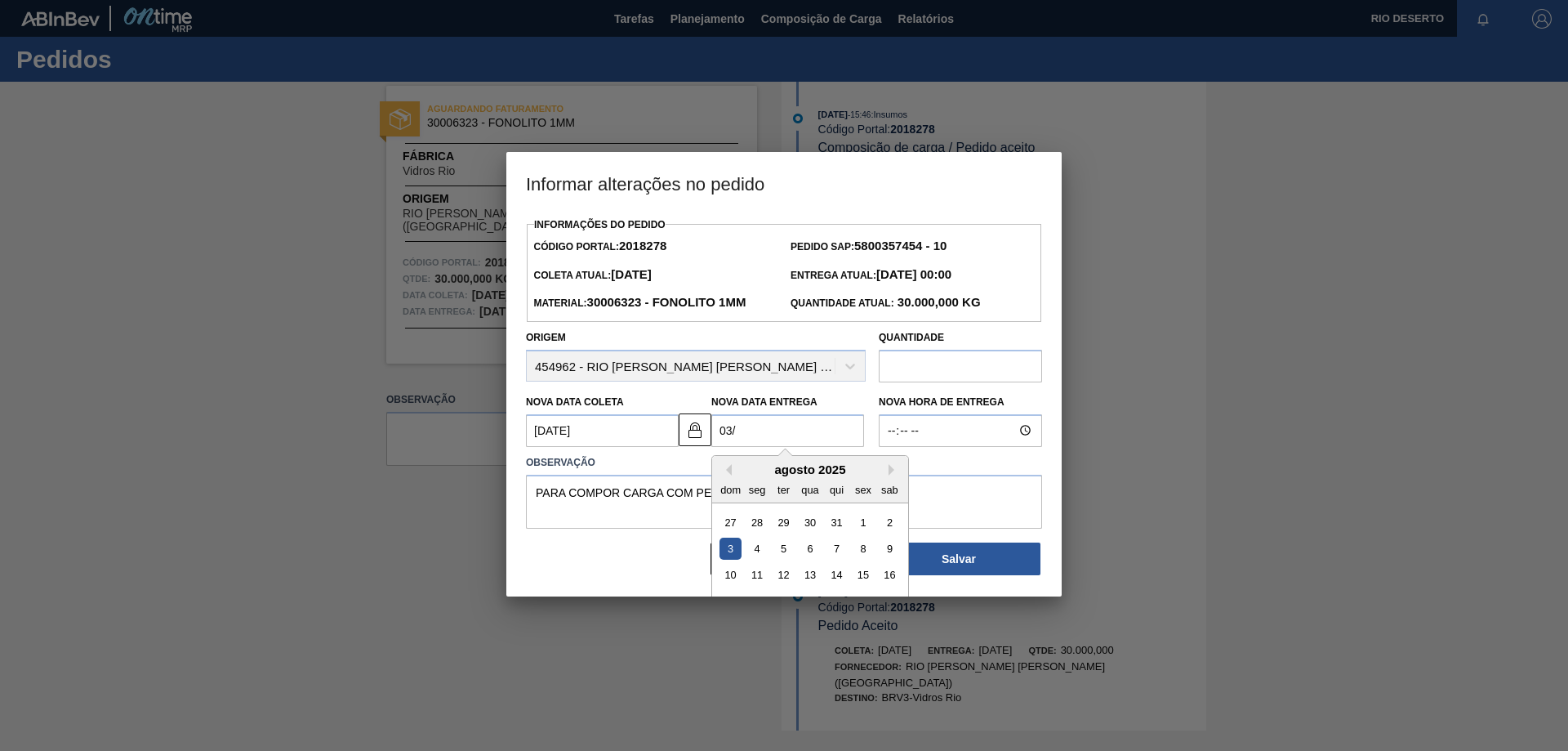
type Entrega2018278 "03/0"
type Coleta2018278 "01/09/2025"
type Entrega2018278 "03/09/"
type Coleta2018278 "07/03/2002"
type Entrega2018278 "03/09/2"
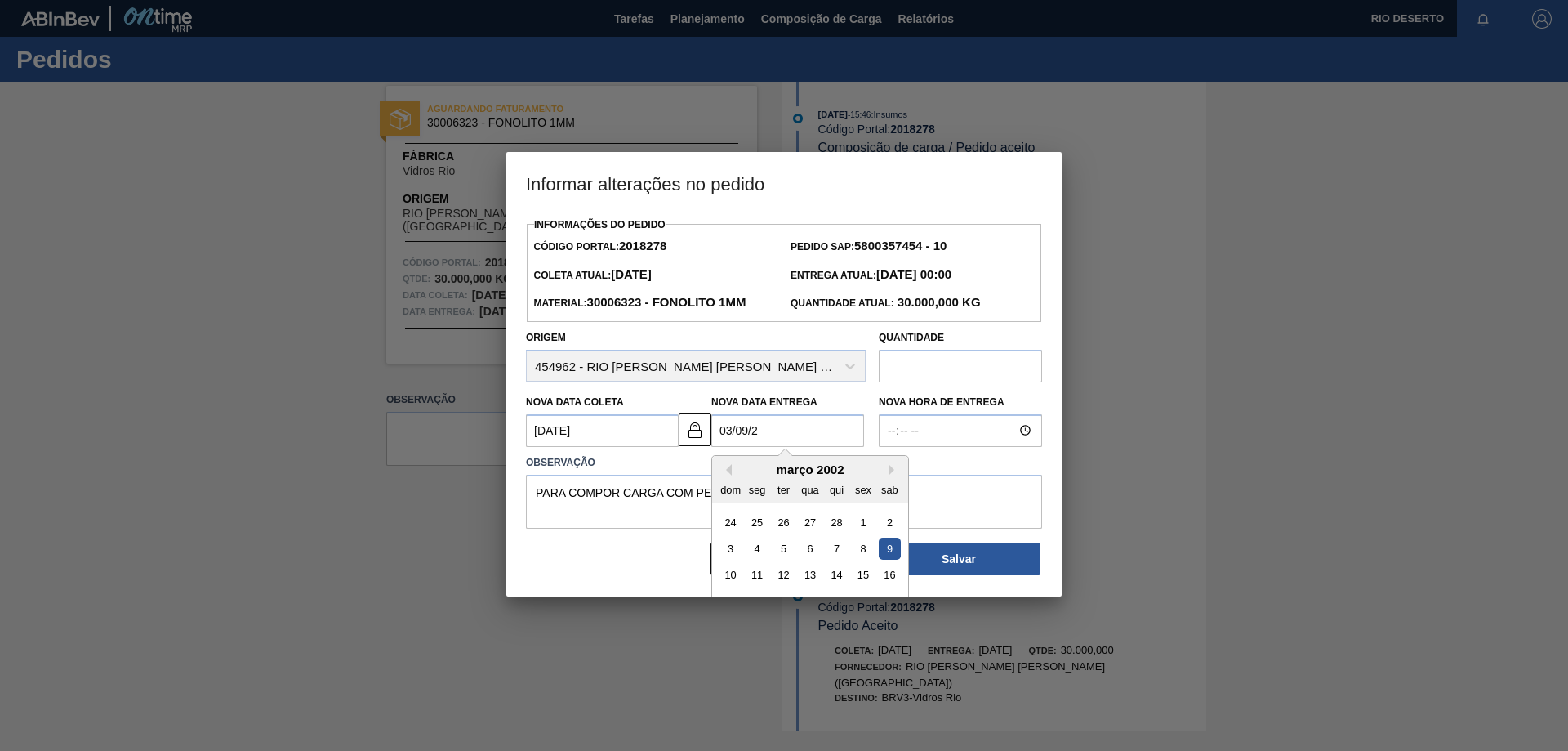
type Coleta2018278 "01/09/2020"
type Entrega2018278 "03/09/202"
type Coleta2018278 "01/09/2025"
click at [803, 431] on Entrega2018278 "03/09/2025" at bounding box center [787, 431] width 152 height 32
type Entrega2018278 "[DATE]"
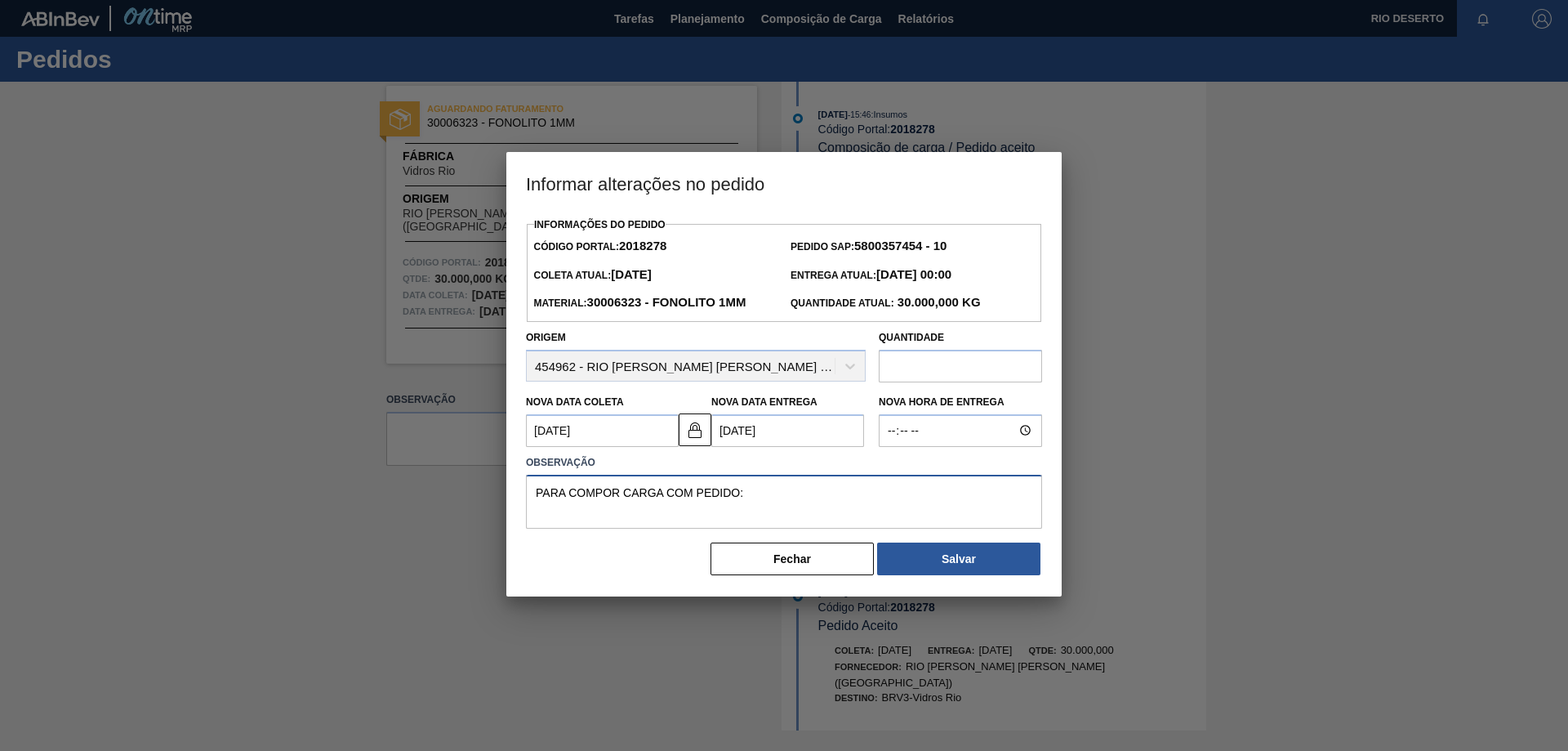
click at [821, 501] on textarea "PARA COMPOR CARGA COM PEDIDO:" at bounding box center [784, 502] width 516 height 54
paste textarea "2018279"
type textarea "PARA COMPOR CARGA COM PEDIDO: 2018279"
click at [964, 565] on button "Salvar" at bounding box center [959, 559] width 163 height 32
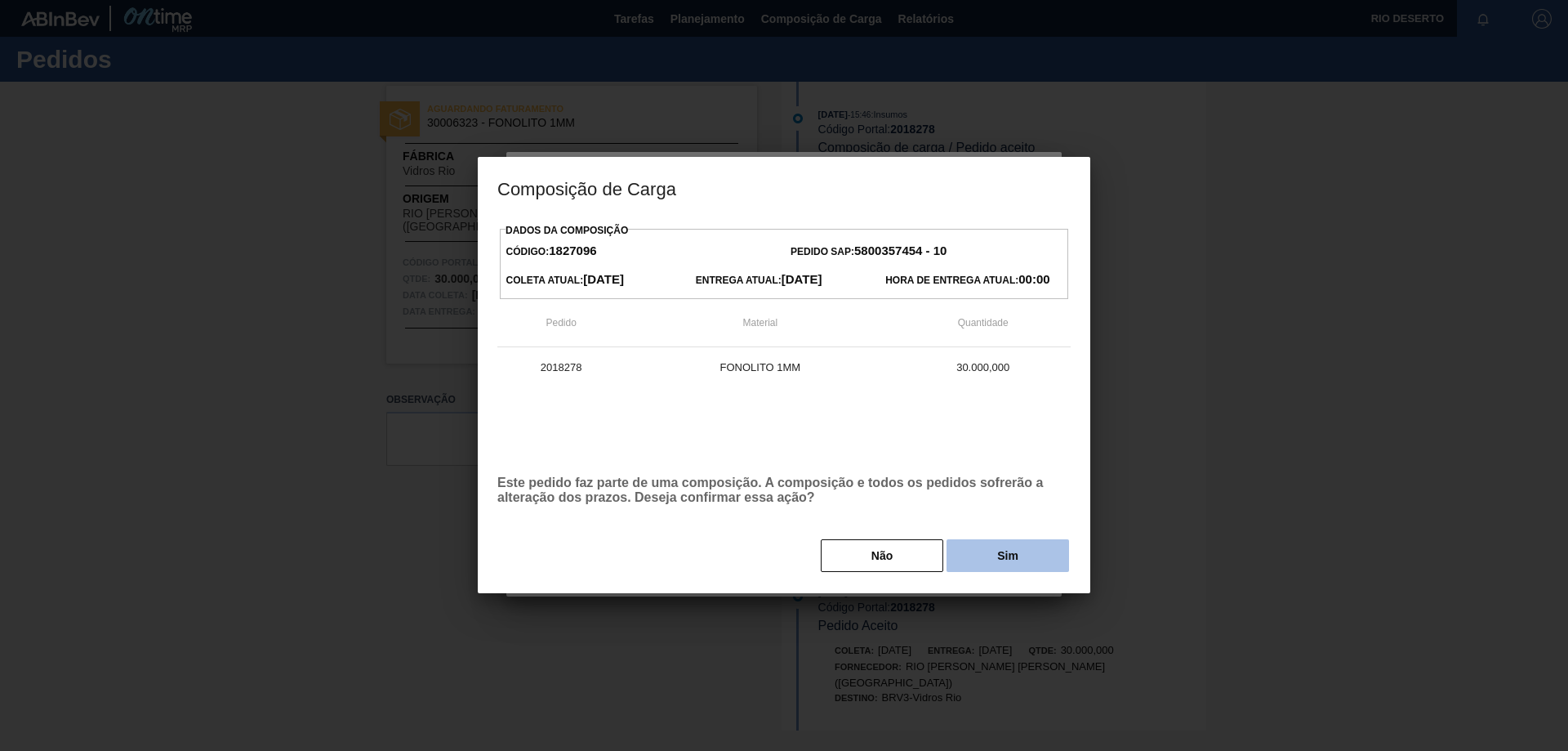
click at [985, 559] on button "Sim" at bounding box center [1008, 555] width 123 height 32
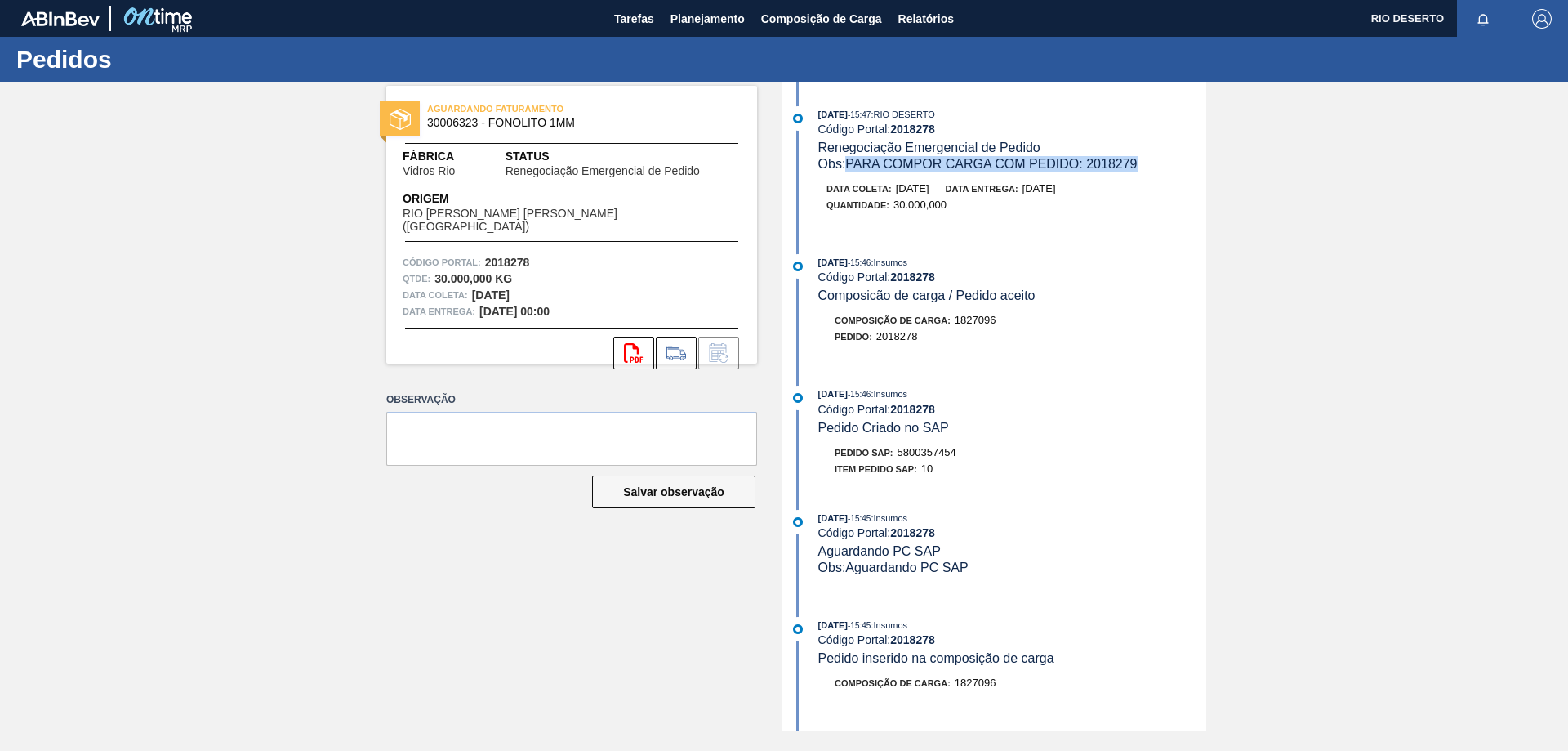
drag, startPoint x: 851, startPoint y: 161, endPoint x: 1144, endPoint y: 161, distance: 293.0
click at [1144, 161] on div "Obs: PARA COMPOR CARGA COM PEDIDO: 2018279" at bounding box center [1012, 163] width 388 height 16
copy span "PARA COMPOR CARGA COM PEDIDO: 2018279"
drag, startPoint x: 894, startPoint y: 127, endPoint x: 945, endPoint y: 127, distance: 51.0
click at [945, 127] on div "Código Portal: 2018278" at bounding box center [1012, 129] width 388 height 13
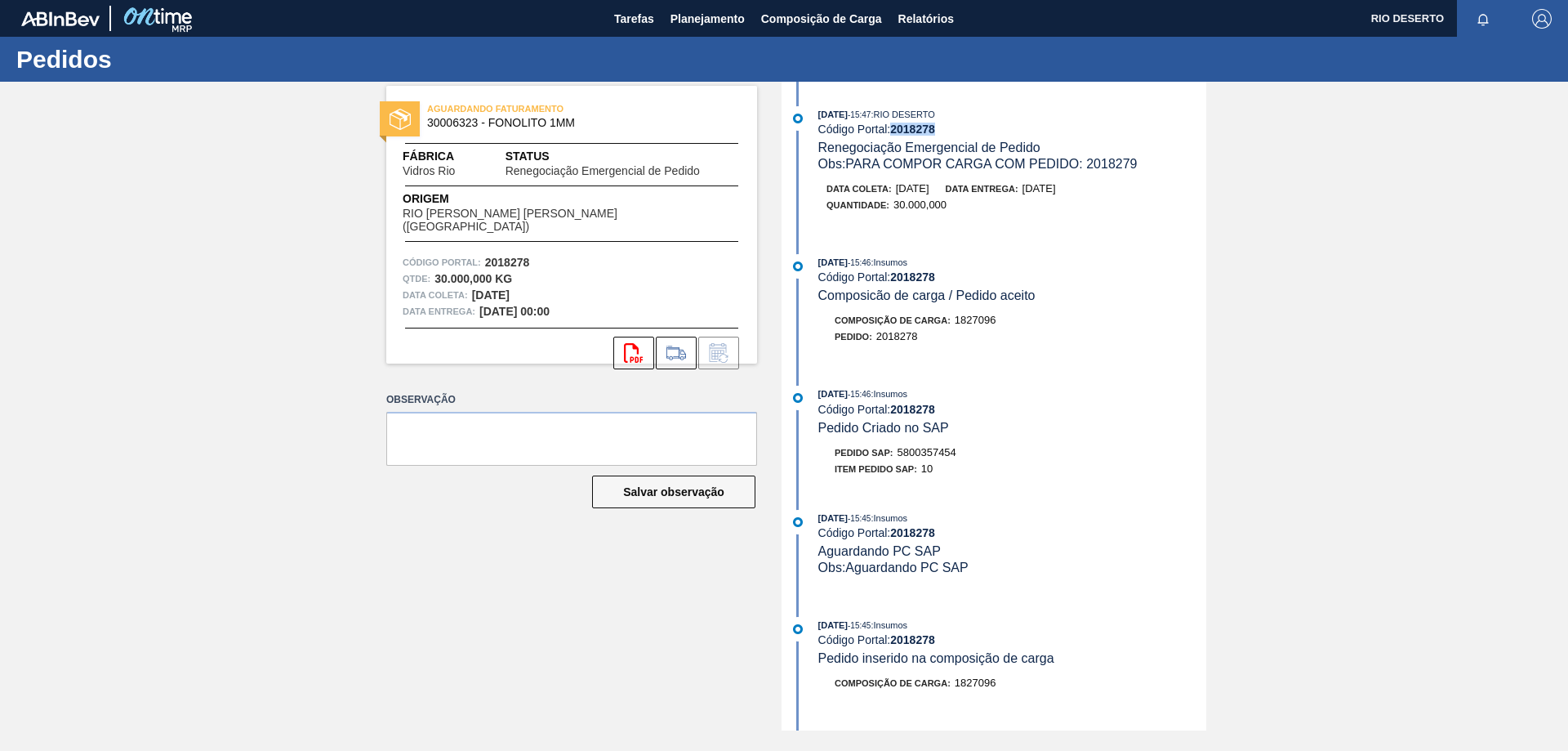
copy strong "2018278"
click at [1107, 342] on div "Pedido : 2018278" at bounding box center [1012, 336] width 388 height 16
drag, startPoint x: 901, startPoint y: 450, endPoint x: 966, endPoint y: 448, distance: 65.0
click at [966, 448] on div "Pedido SAP: 5800357454" at bounding box center [1012, 452] width 388 height 16
copy span "5800357454"
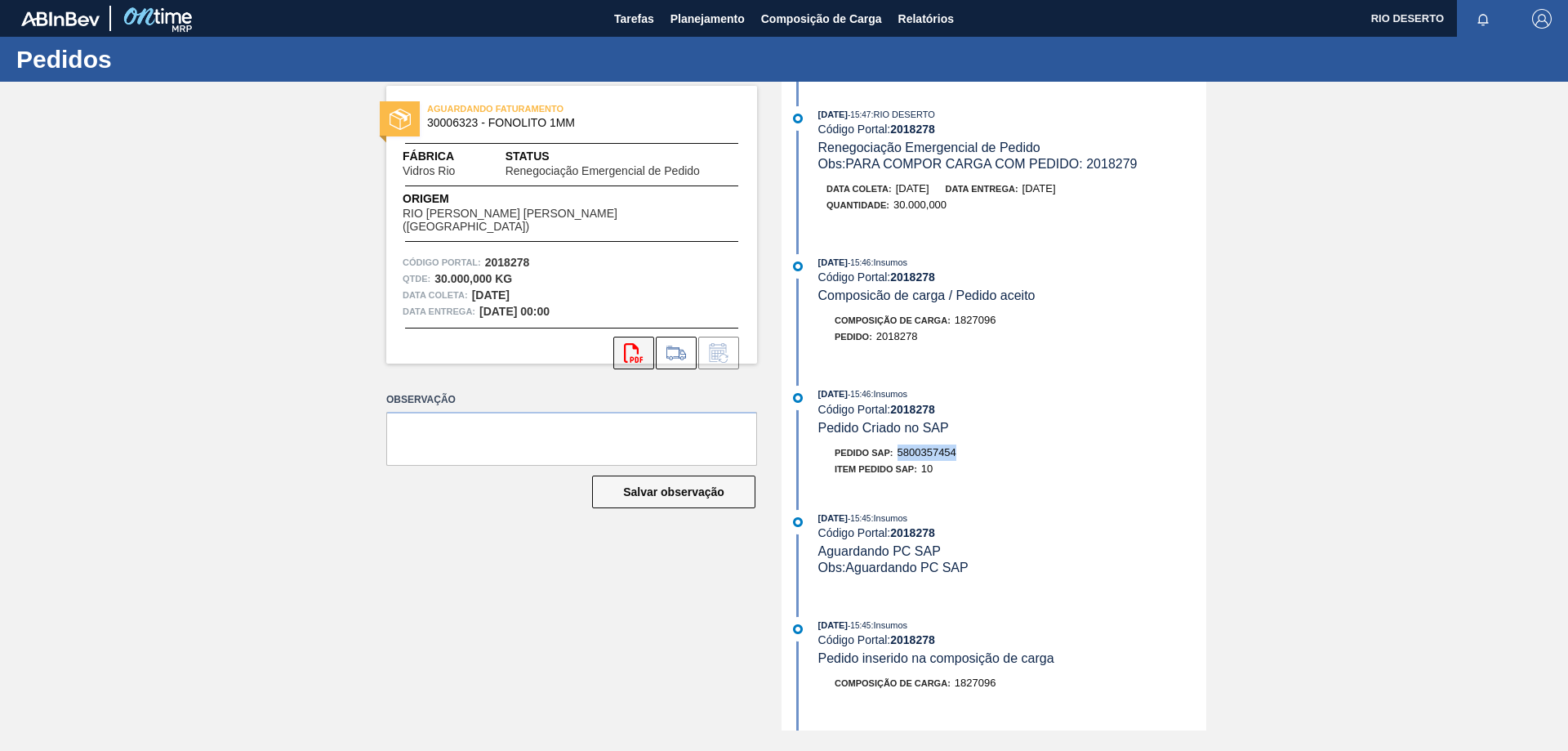
click at [627, 347] on icon "svg{fill:#ff0000}" at bounding box center [633, 353] width 20 height 20
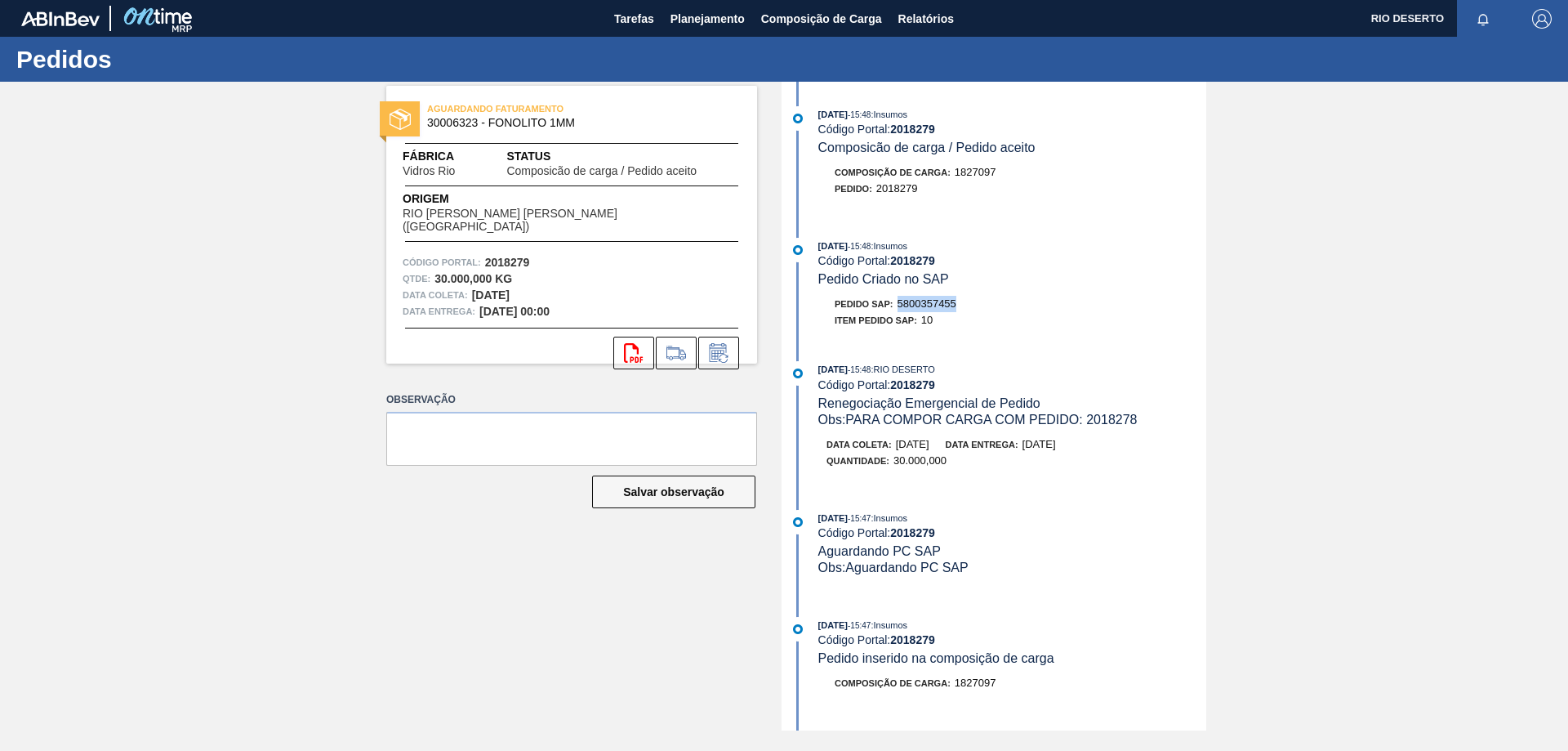
drag, startPoint x: 899, startPoint y: 299, endPoint x: 967, endPoint y: 306, distance: 68.4
click at [967, 306] on div "Pedido SAP: 5800357455" at bounding box center [1012, 303] width 388 height 16
copy span "5800357455"
click at [629, 348] on icon "svg{fill:#ff0000}" at bounding box center [633, 353] width 20 height 20
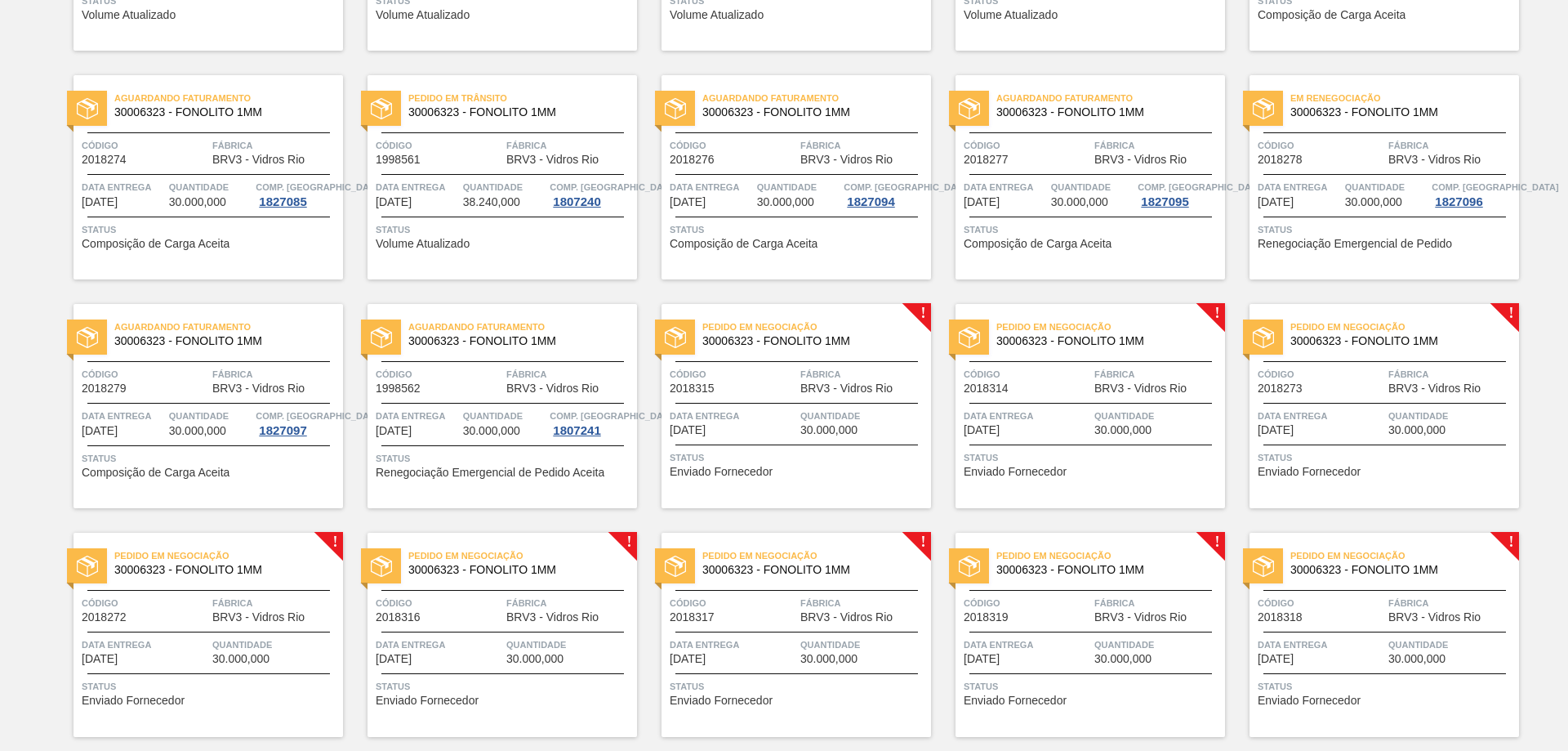
scroll to position [327, 0]
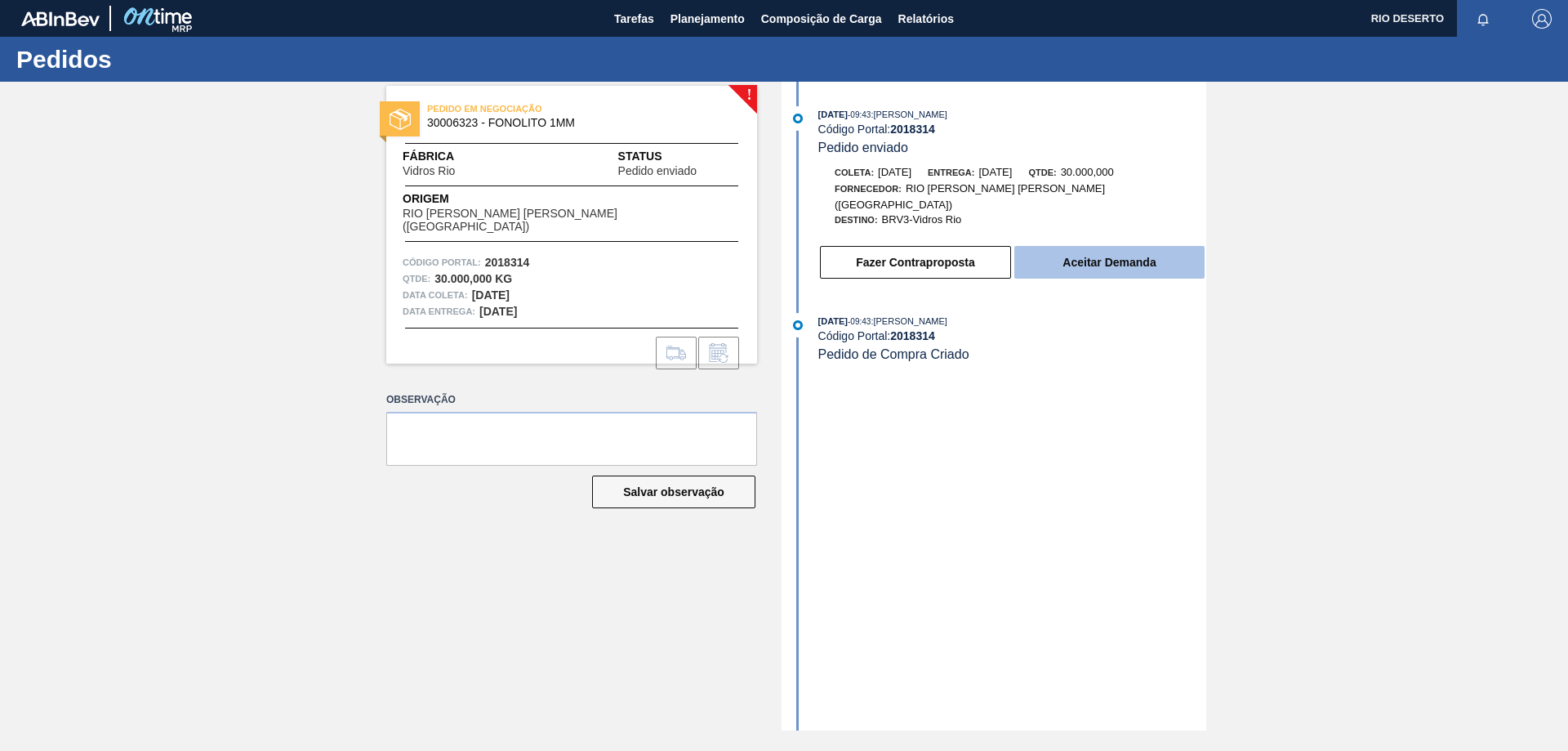
click at [1074, 246] on button "Aceitar Demanda" at bounding box center [1110, 262] width 191 height 32
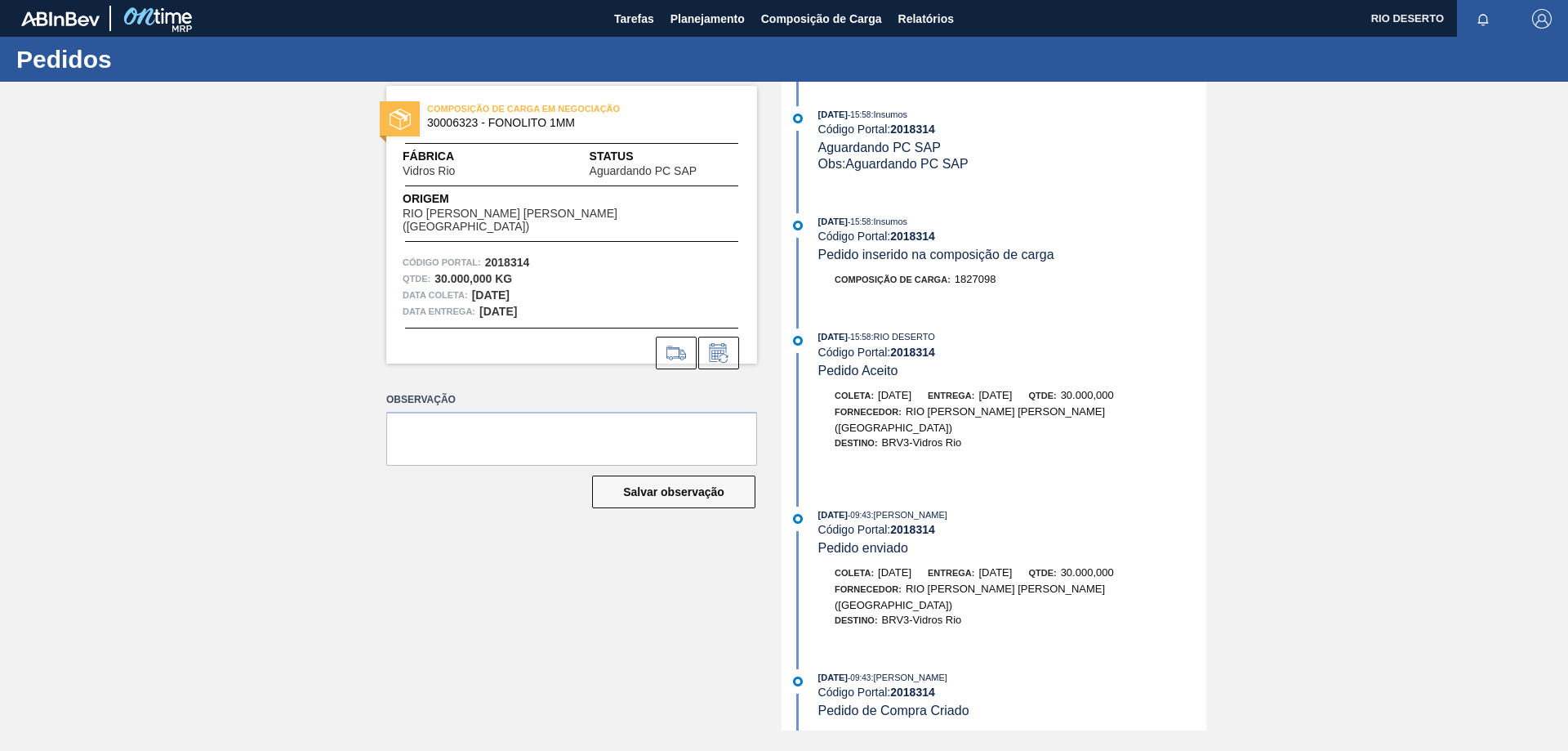
click at [1100, 332] on div "28/08/2025 - 15:58 : RIO DESERTO" at bounding box center [1012, 336] width 388 height 16
drag, startPoint x: 487, startPoint y: 245, endPoint x: 545, endPoint y: 245, distance: 58.0
click at [545, 254] on div "Código Portal: 2018314" at bounding box center [571, 261] width 338 height 16
